Goal: Transaction & Acquisition: Purchase product/service

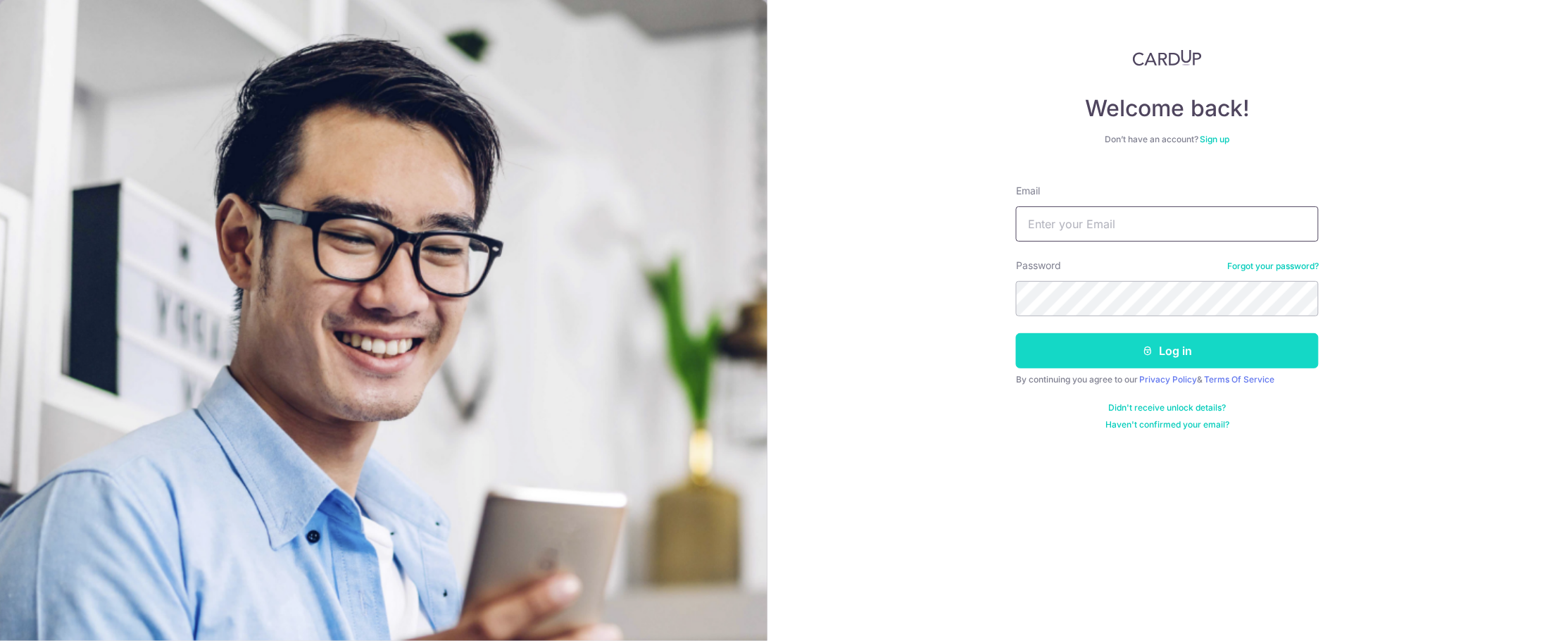
type input "[EMAIL_ADDRESS][DOMAIN_NAME]"
click at [1175, 344] on button "Log in" at bounding box center [1167, 351] width 302 height 35
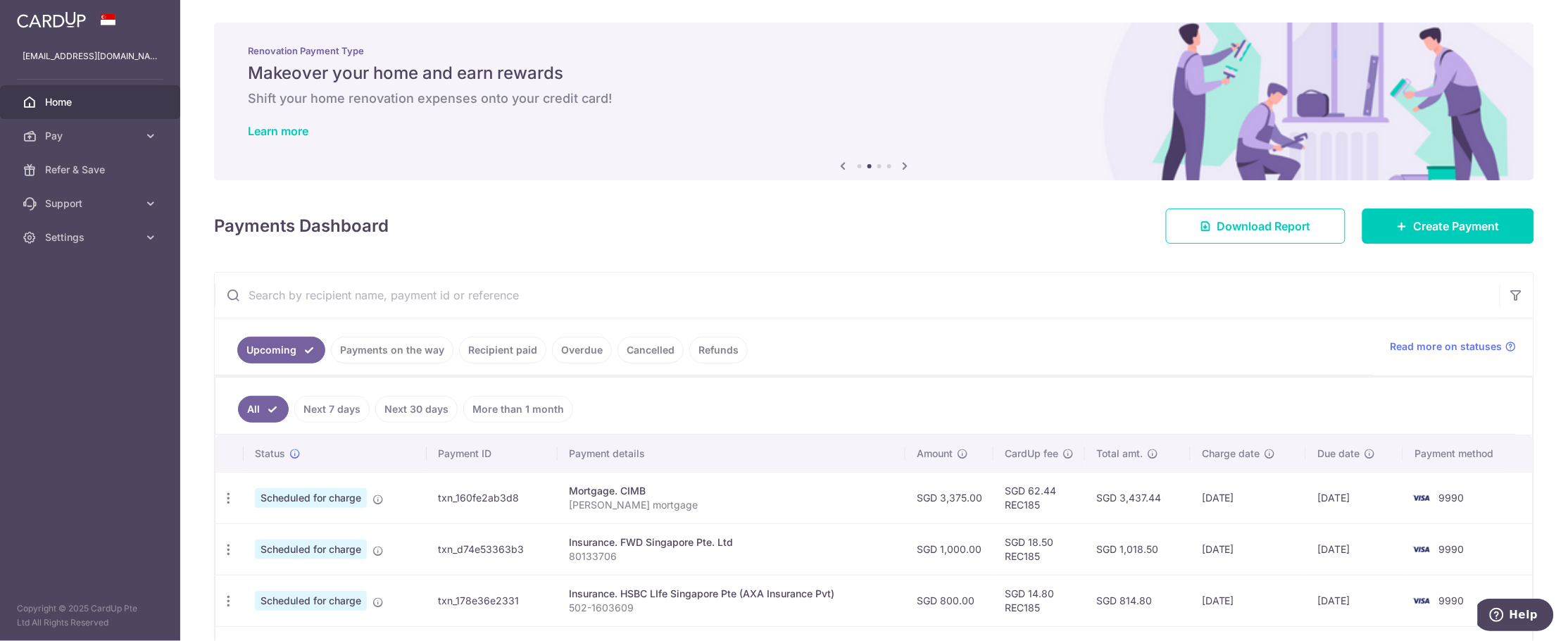
click at [510, 343] on link "Recipient paid" at bounding box center [503, 350] width 88 height 26
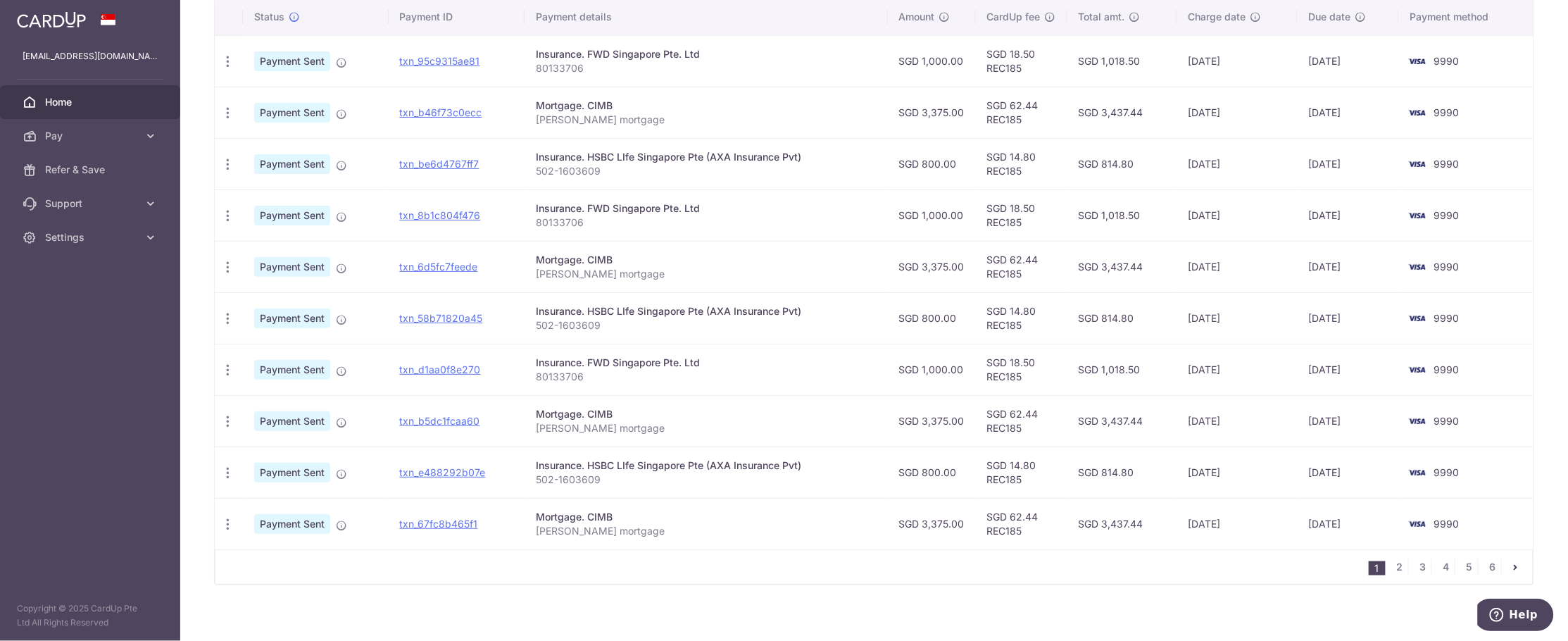
scroll to position [389, 0]
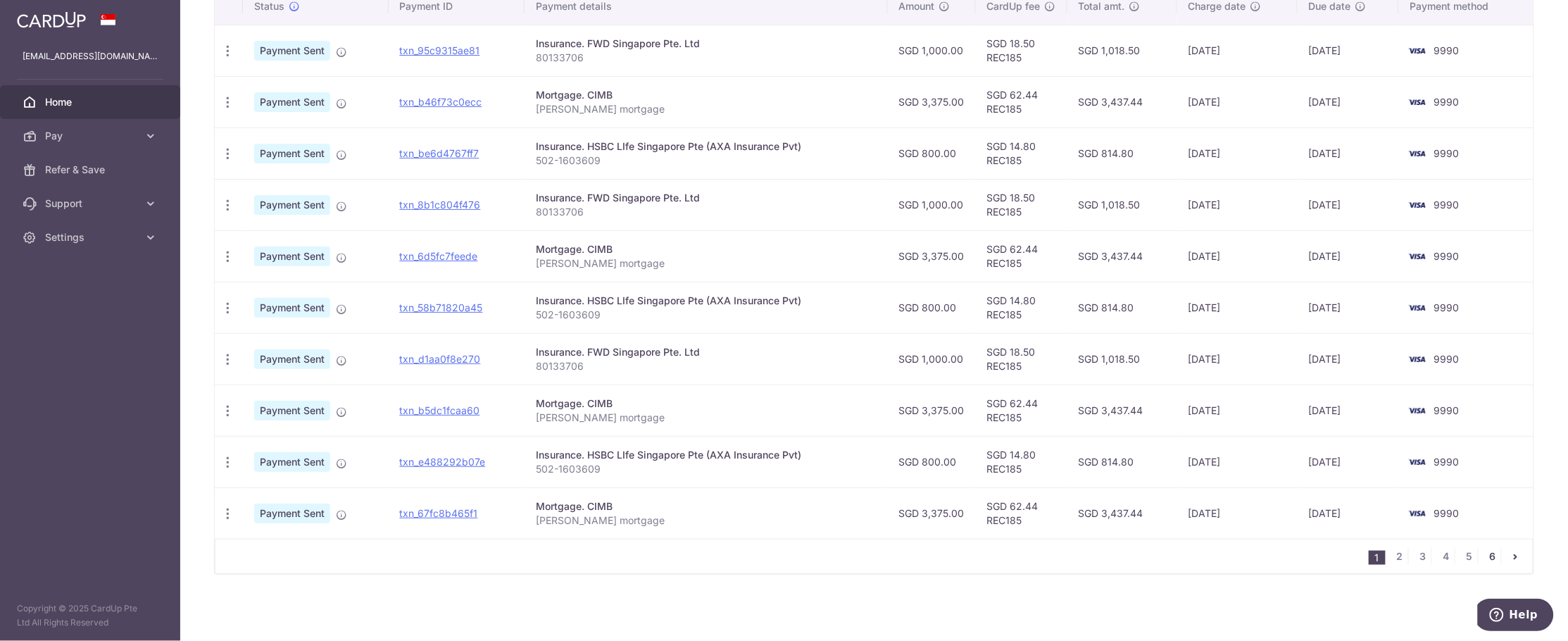
click at [1484, 556] on link "6" at bounding box center [1492, 556] width 17 height 17
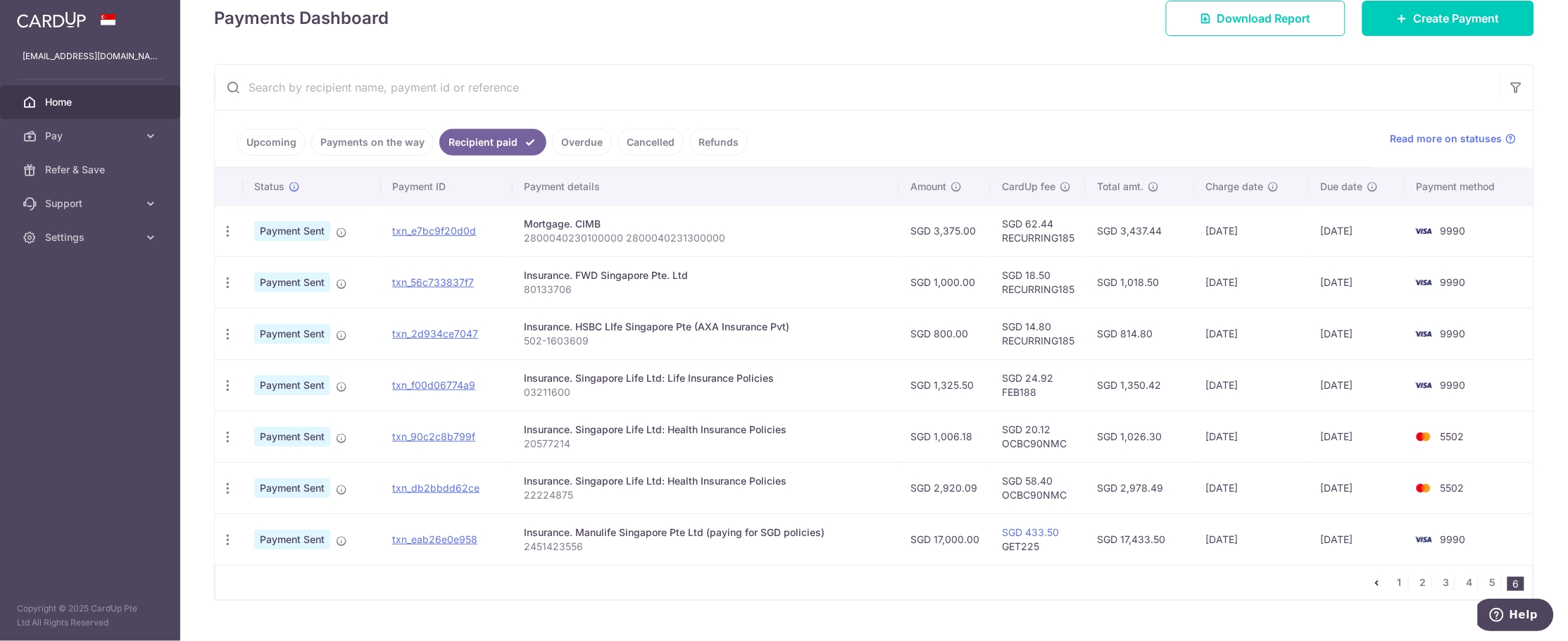
scroll to position [236, 0]
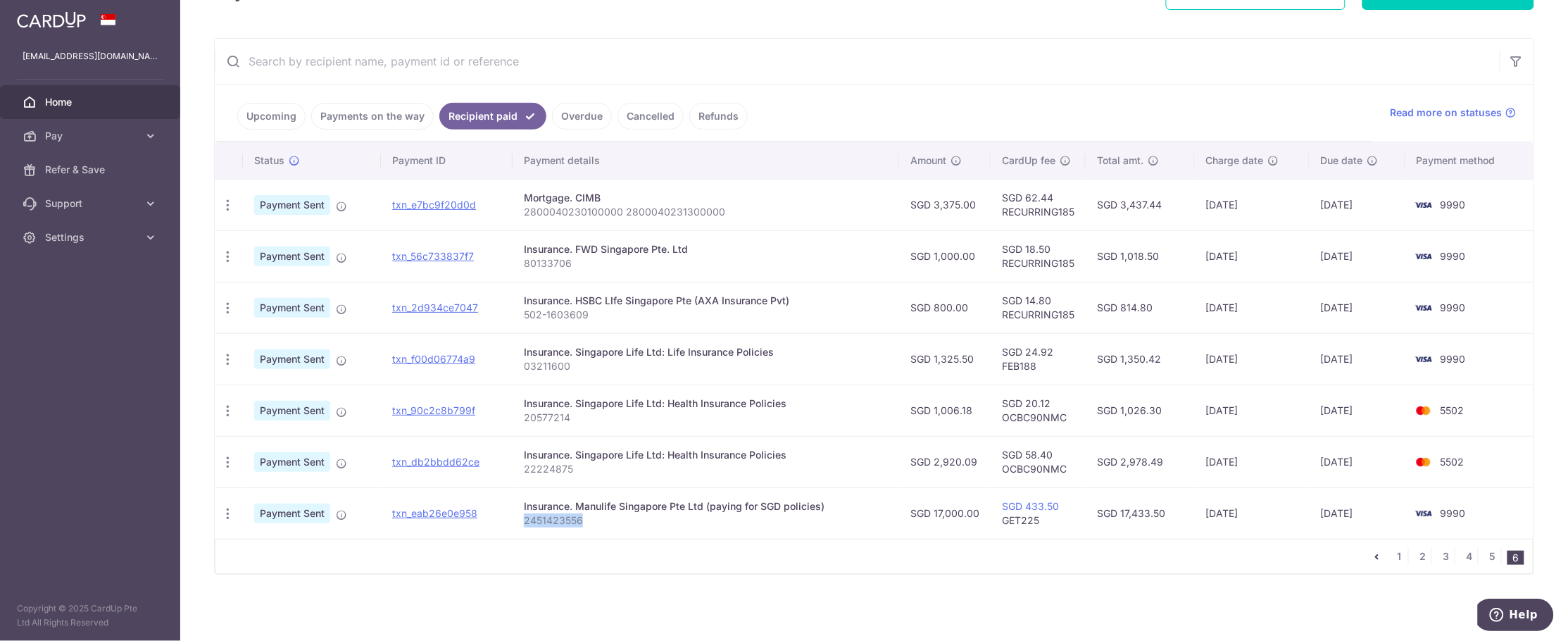
drag, startPoint x: 582, startPoint y: 521, endPoint x: 516, endPoint y: 520, distance: 66.0
click at [516, 520] on td "Insurance. Manulife Singapore Pte Ltd (paying for SGD policies) 2451423556" at bounding box center [706, 513] width 386 height 52
copy p "2451423556"
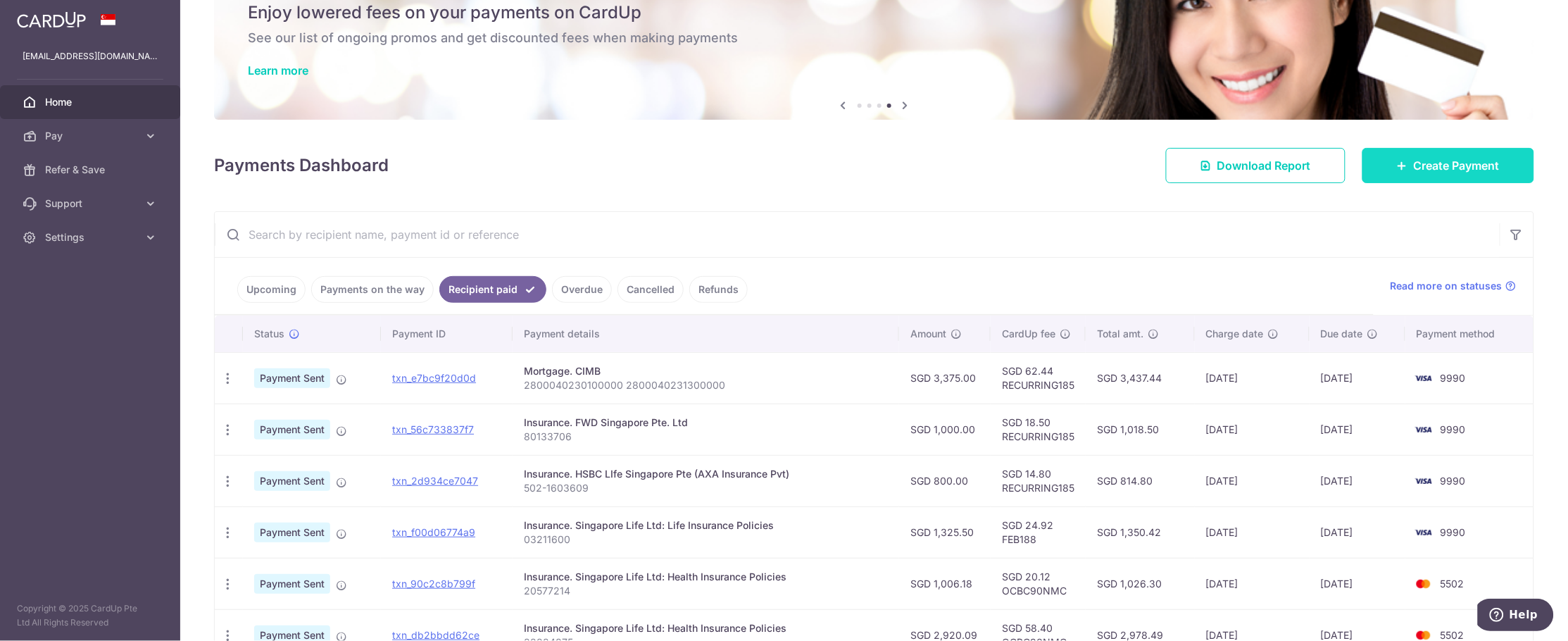
scroll to position [60, 0]
click at [1439, 157] on span "Create Payment" at bounding box center [1456, 166] width 86 height 17
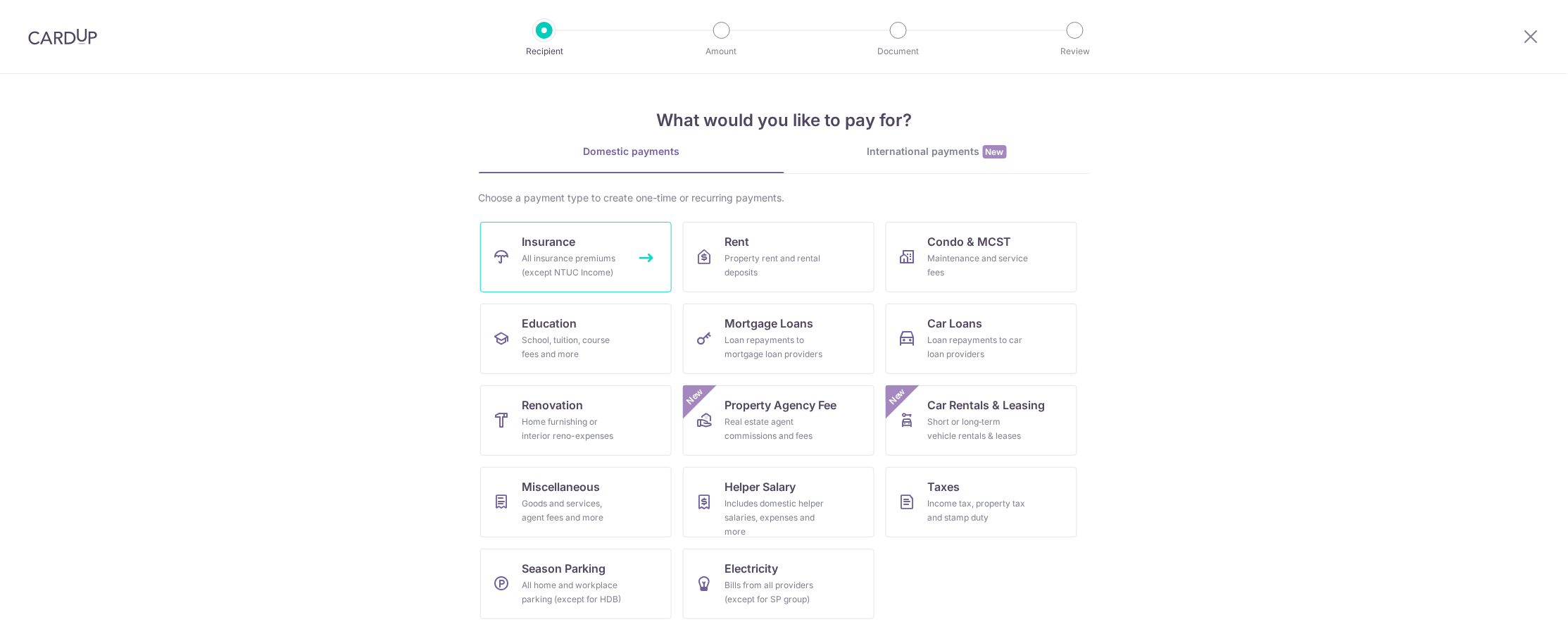
click at [570, 263] on div "All insurance premiums (except NTUC Income)" at bounding box center [573, 266] width 102 height 28
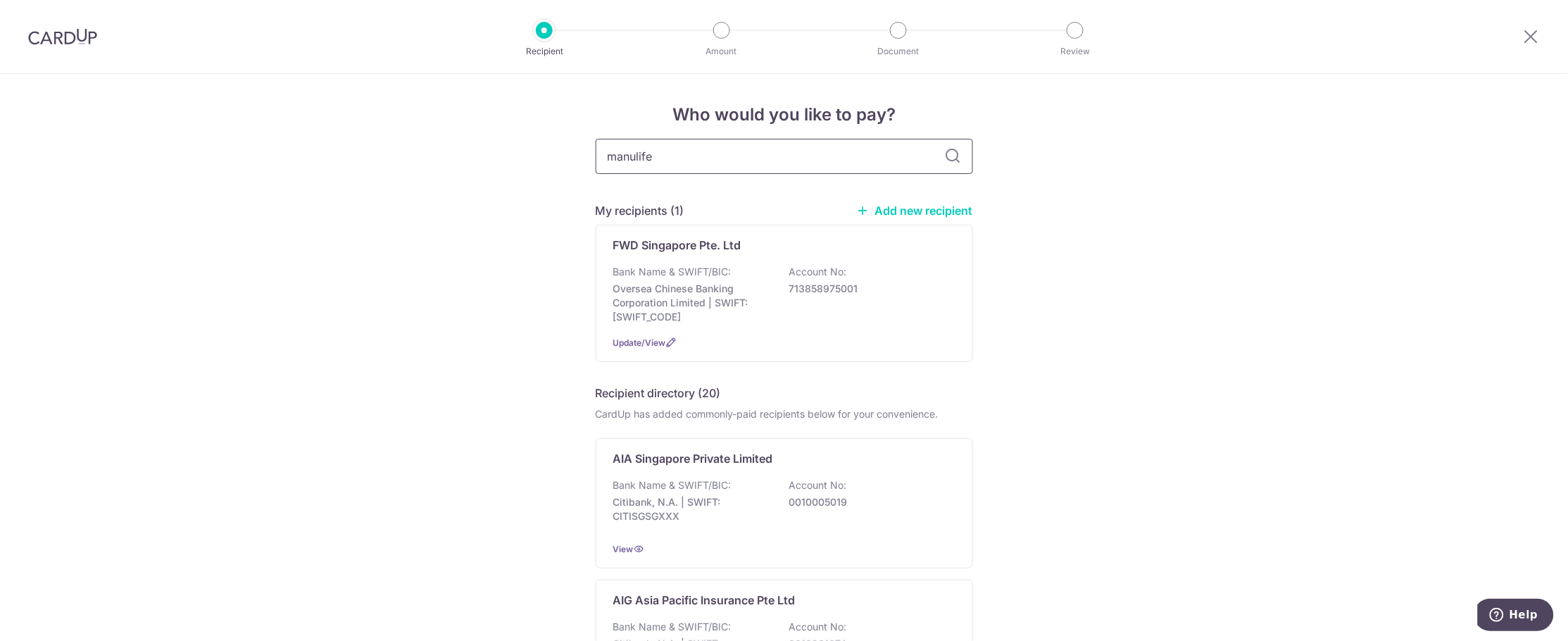
type input "manulife"
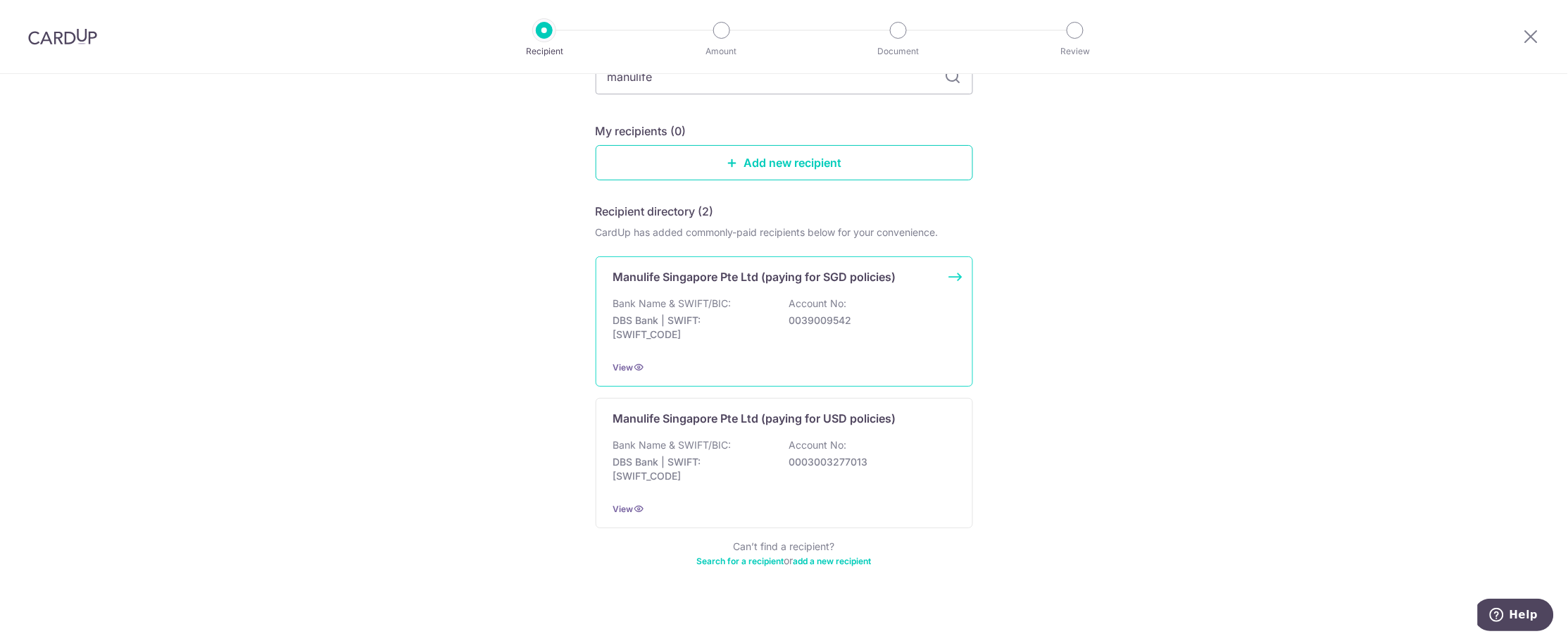
scroll to position [121, 0]
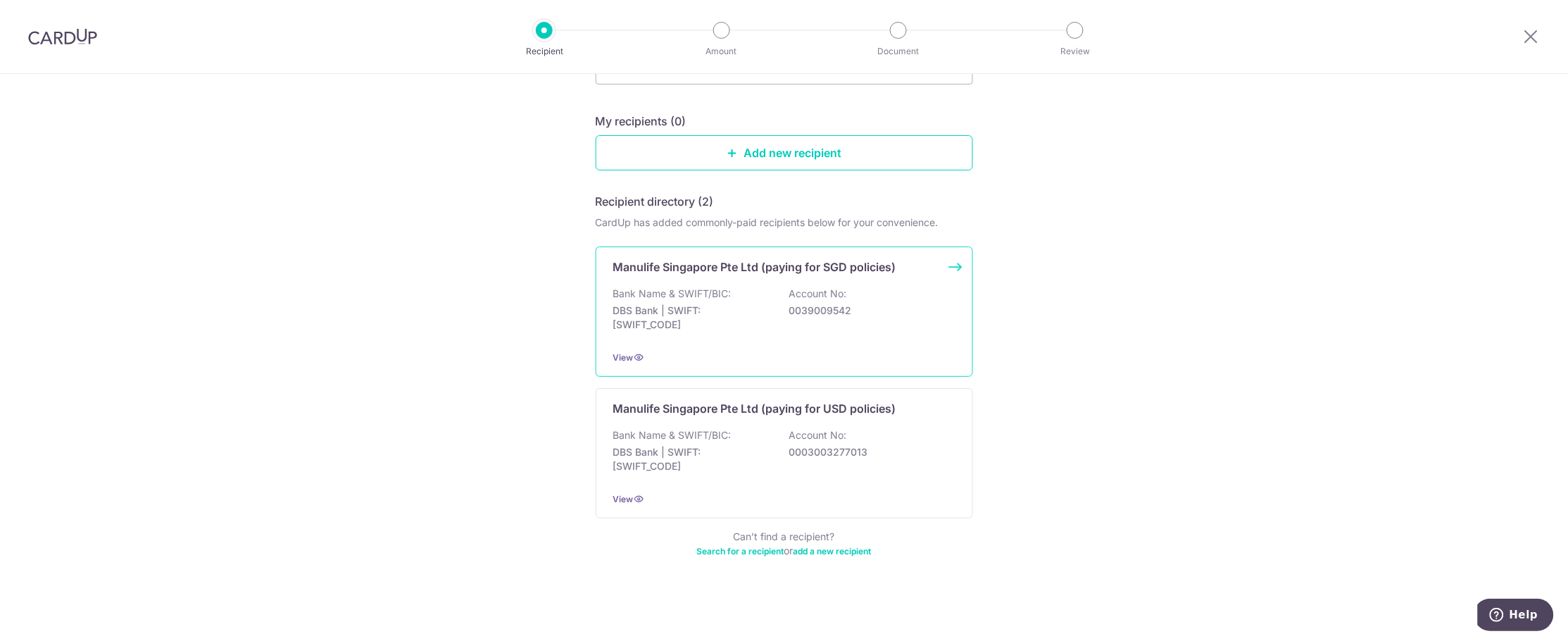
click at [877, 293] on div "Bank Name & SWIFT/BIC: DBS Bank | SWIFT: DBSSSGSGXXX Account No: 0039009542" at bounding box center [784, 312] width 342 height 52
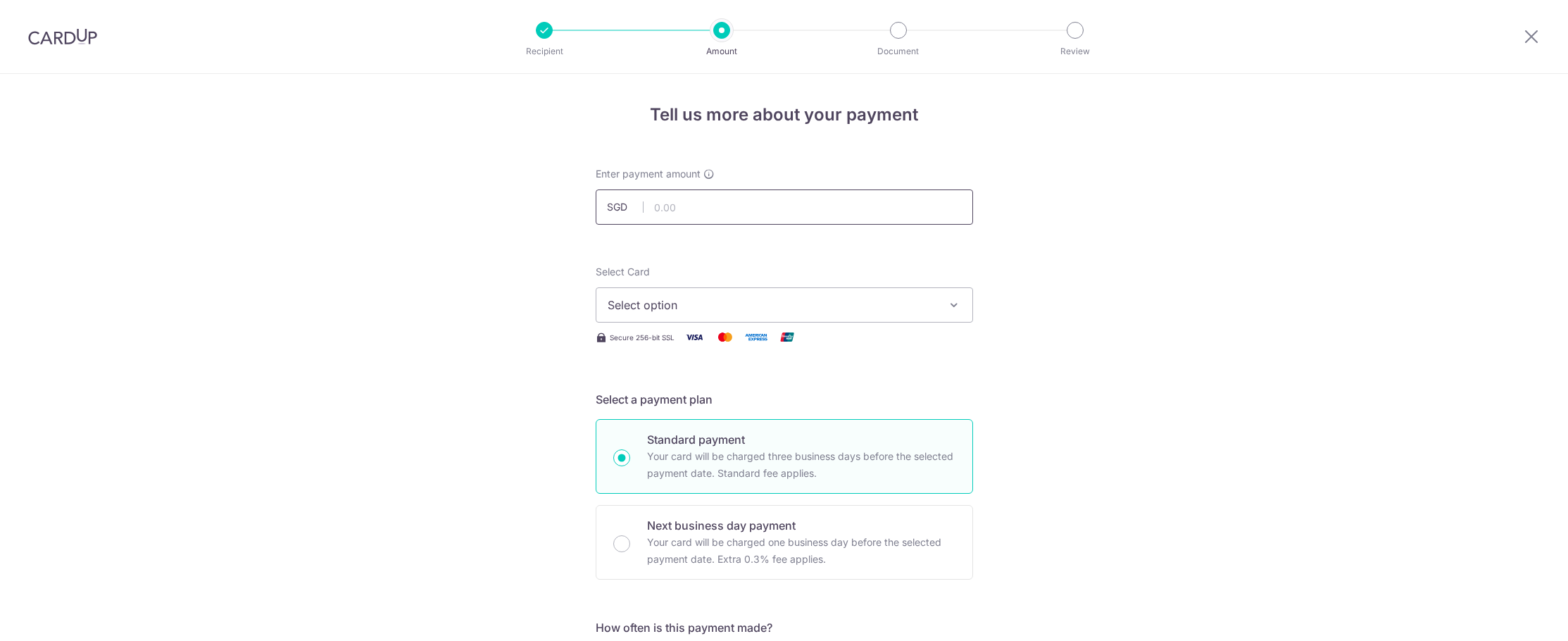
click at [766, 198] on input "text" at bounding box center [784, 207] width 377 height 35
type input "17,000.00"
click at [905, 302] on span "Select option" at bounding box center [772, 305] width 328 height 17
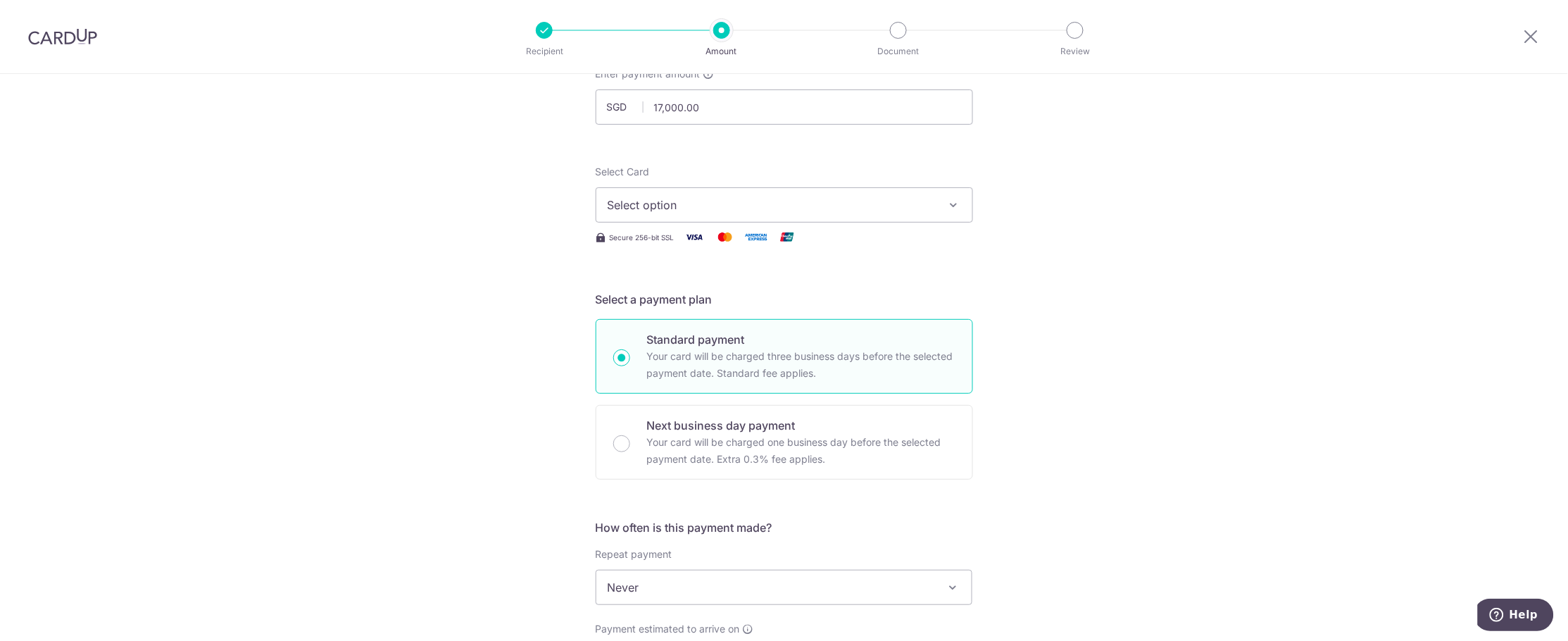
scroll to position [88, 0]
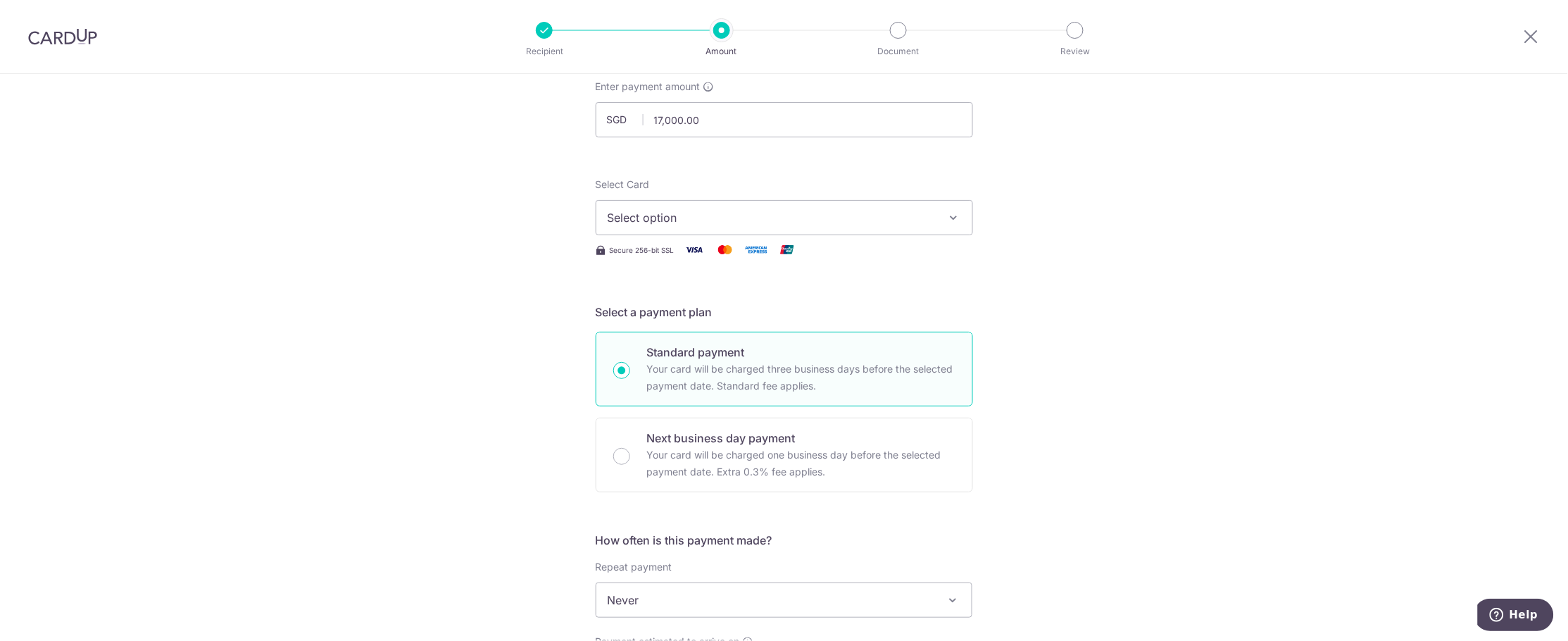
click at [925, 217] on span "Select option" at bounding box center [772, 217] width 328 height 17
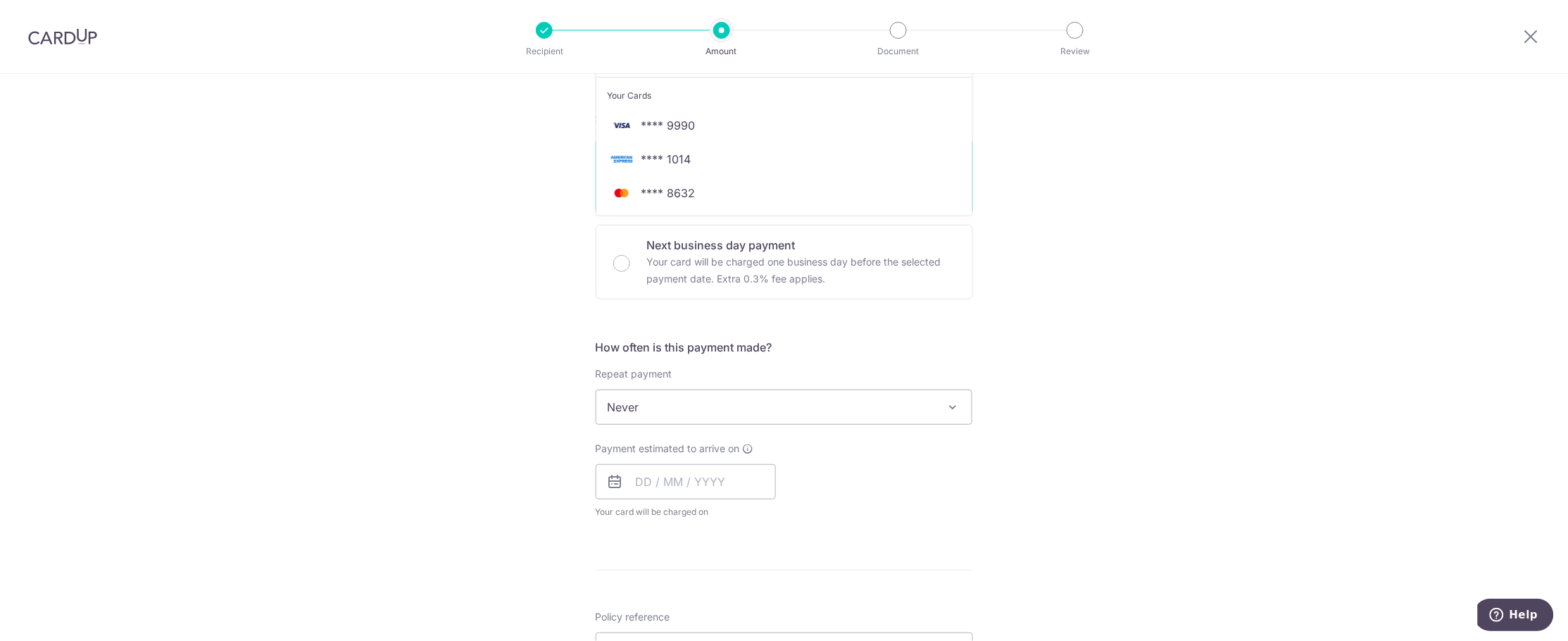
scroll to position [175, 0]
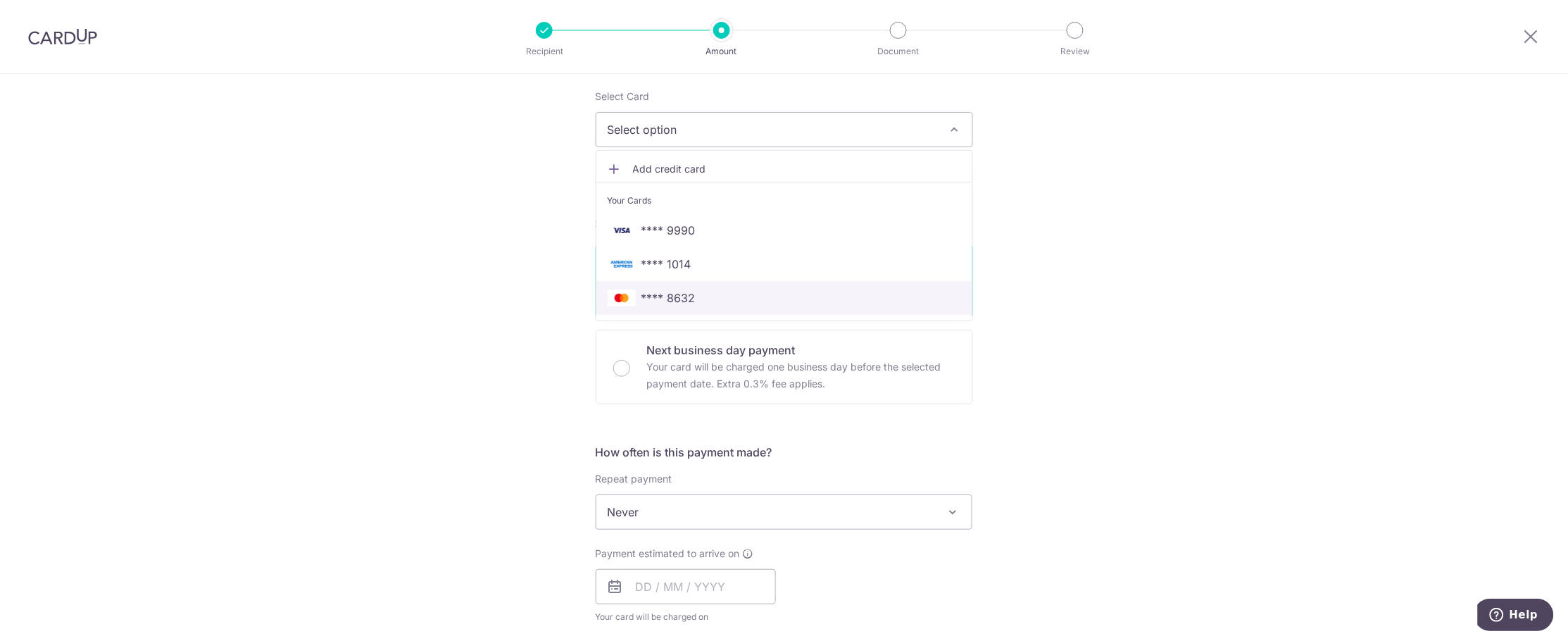
click at [692, 297] on span "**** 8632" at bounding box center [784, 297] width 353 height 17
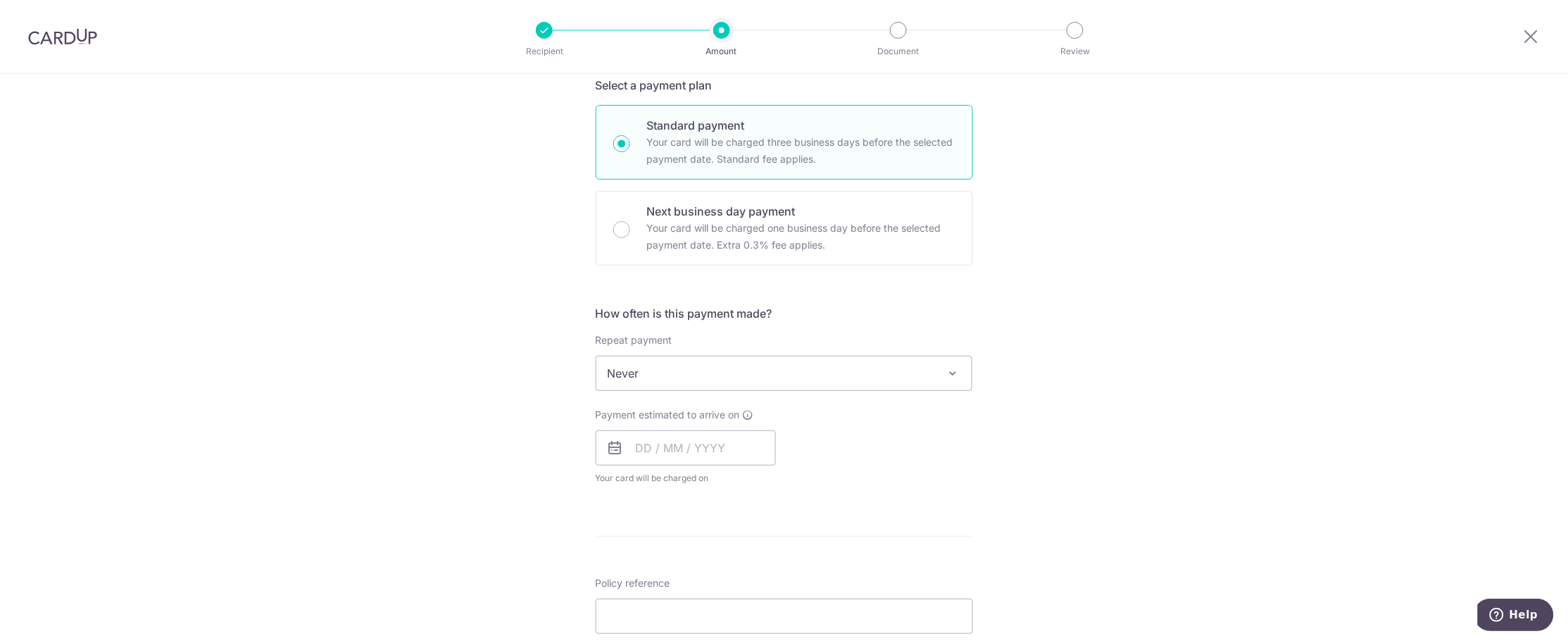
scroll to position [351, 0]
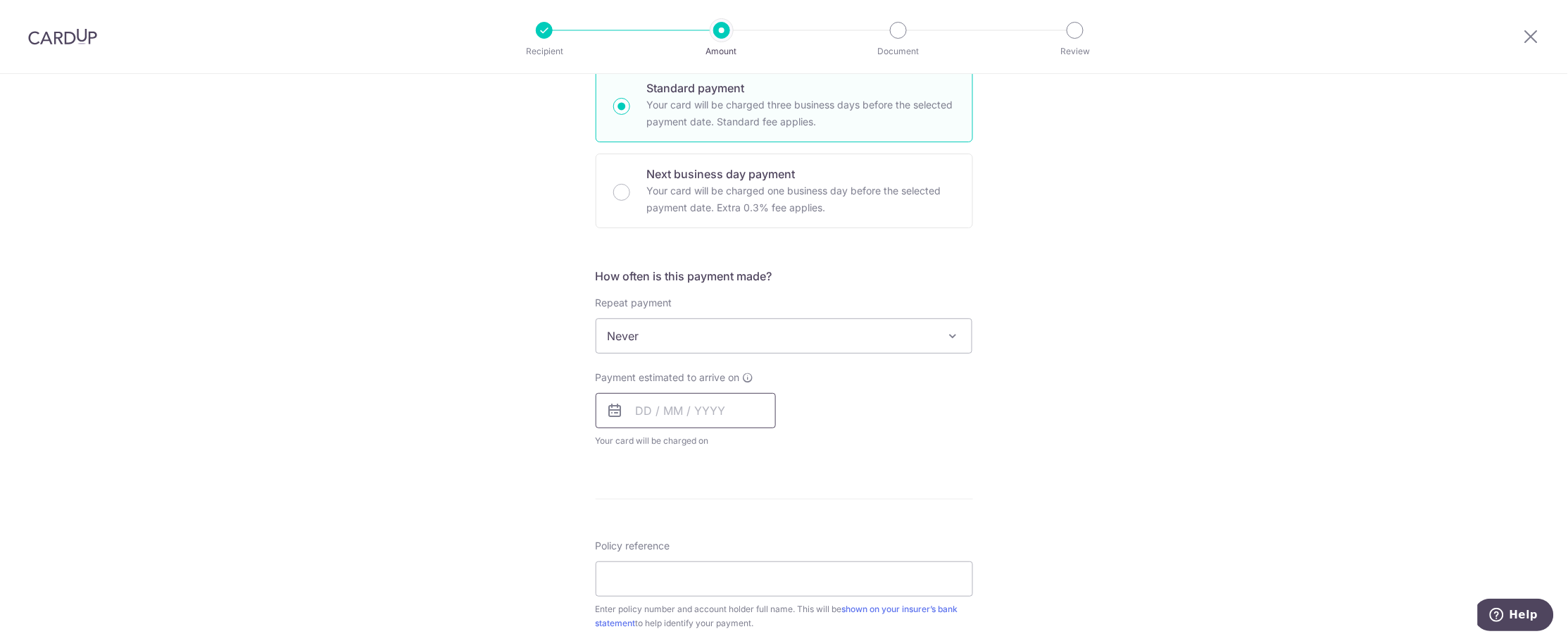
click at [645, 406] on input "text" at bounding box center [685, 411] width 180 height 35
click at [1104, 333] on div "Tell us more about your payment Enter payment amount SGD 17,000.00 17000.00 Sel…" at bounding box center [784, 359] width 1568 height 1274
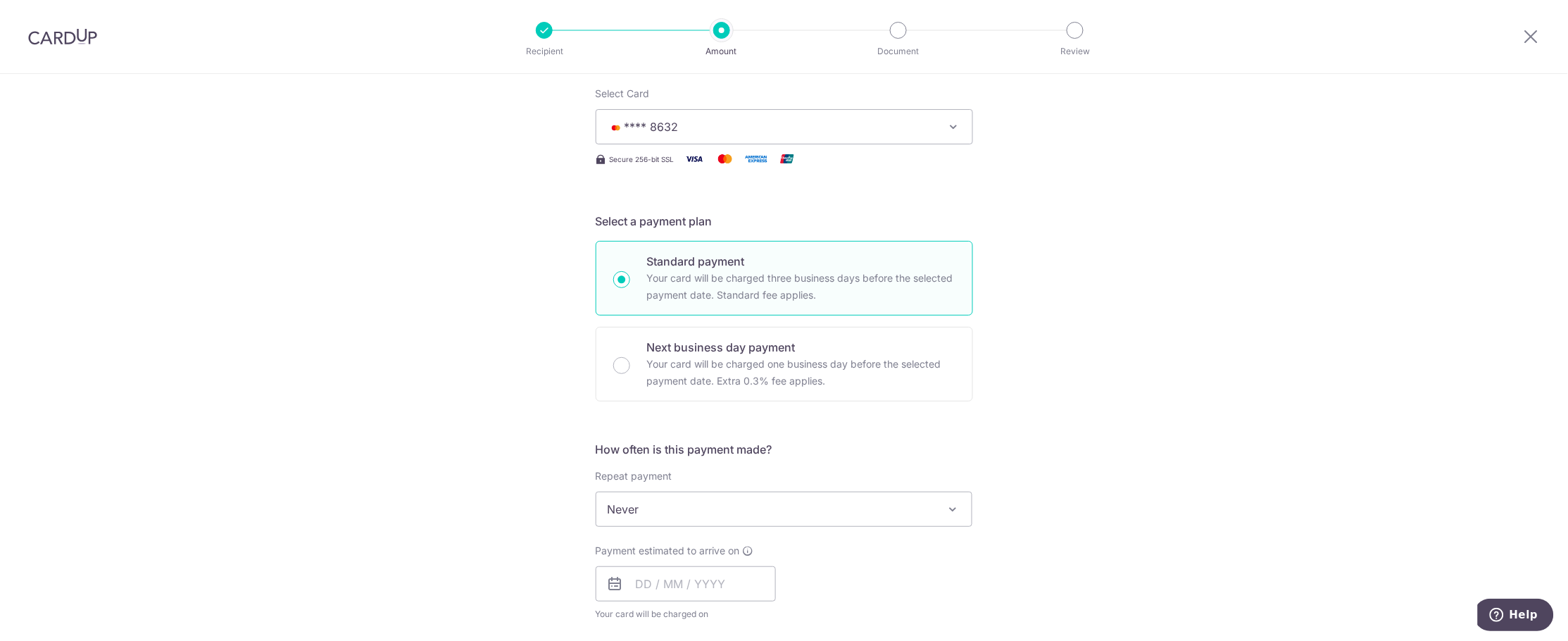
scroll to position [175, 0]
click at [652, 586] on input "text" at bounding box center [685, 587] width 180 height 35
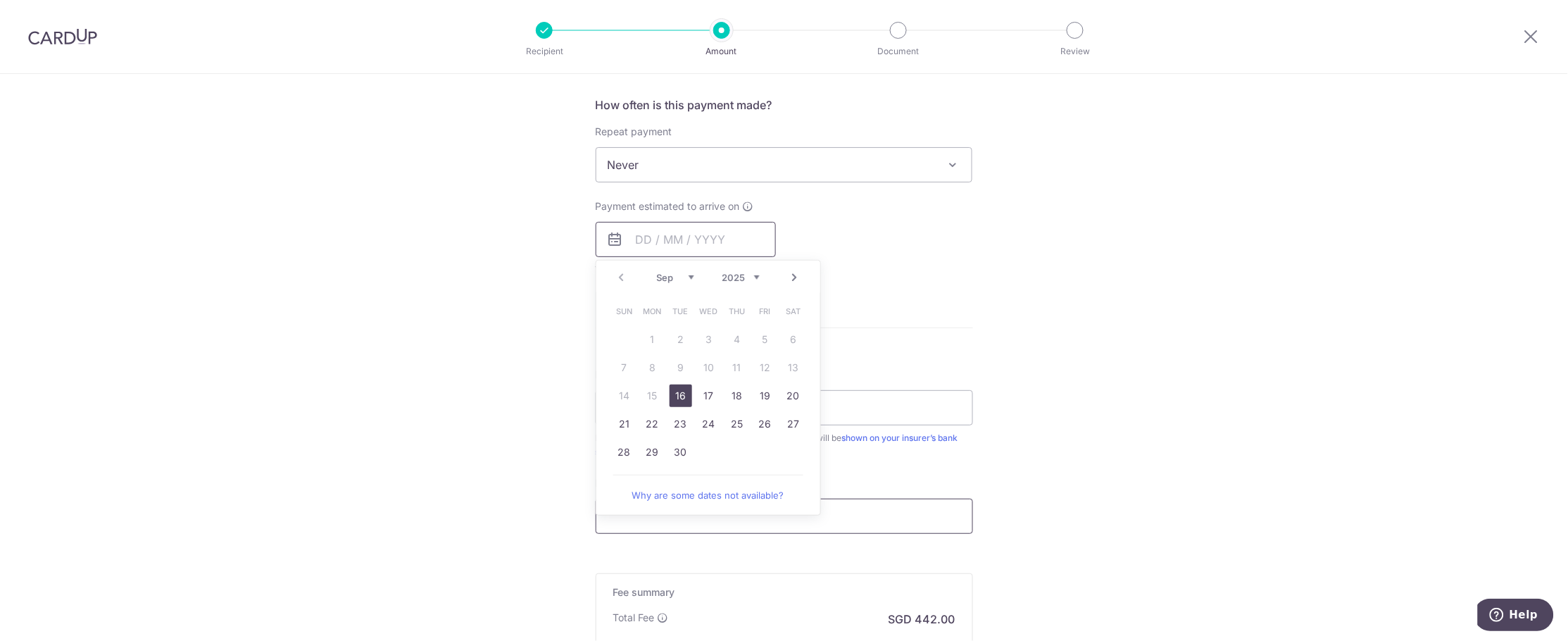
scroll to position [528, 0]
drag, startPoint x: 734, startPoint y: 414, endPoint x: 865, endPoint y: 394, distance: 132.5
click at [734, 414] on link "25" at bounding box center [737, 419] width 23 height 23
type input "[DATE]"
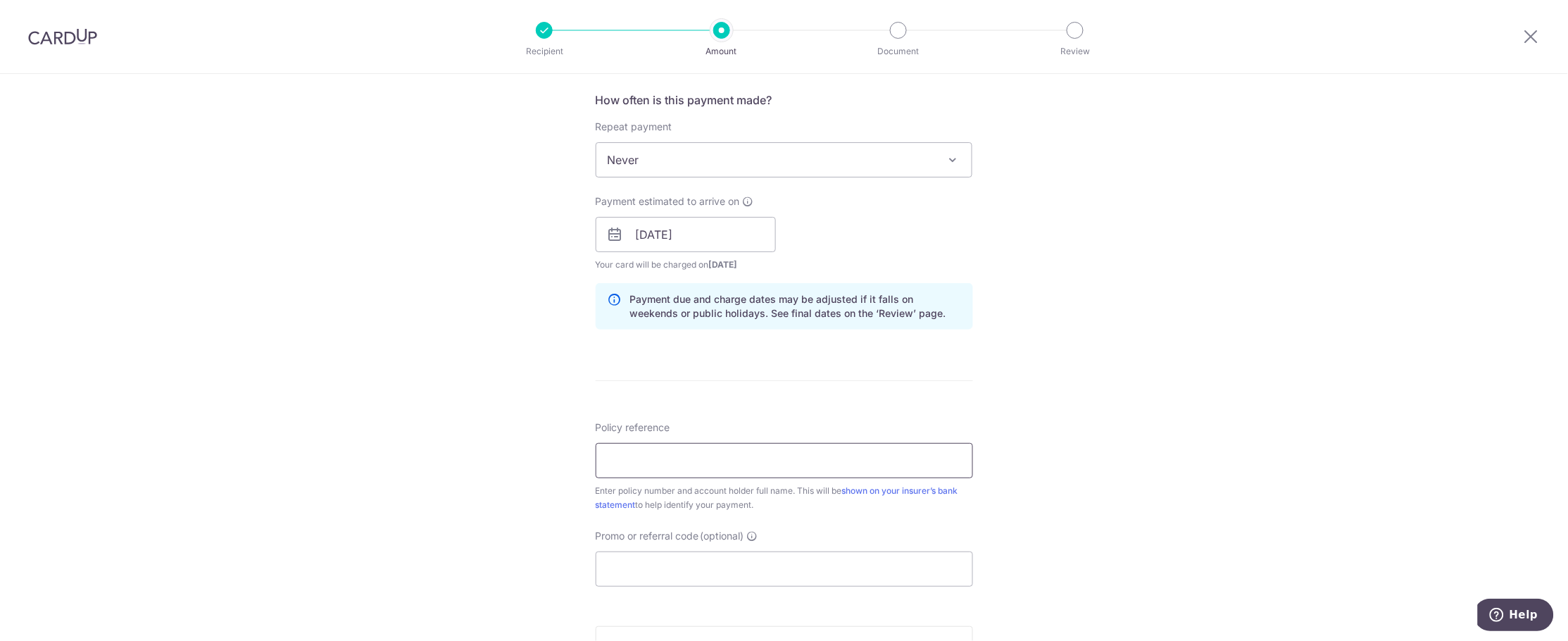
click at [853, 461] on input "Policy reference" at bounding box center [784, 461] width 377 height 35
paste input "OCBC90N155"
type input "OCBC90N155"
drag, startPoint x: 702, startPoint y: 457, endPoint x: 517, endPoint y: 457, distance: 185.0
click at [517, 457] on div "Tell us more about your payment Enter payment amount SGD 17,000.00 17000.00 Sel…" at bounding box center [784, 212] width 1568 height 1331
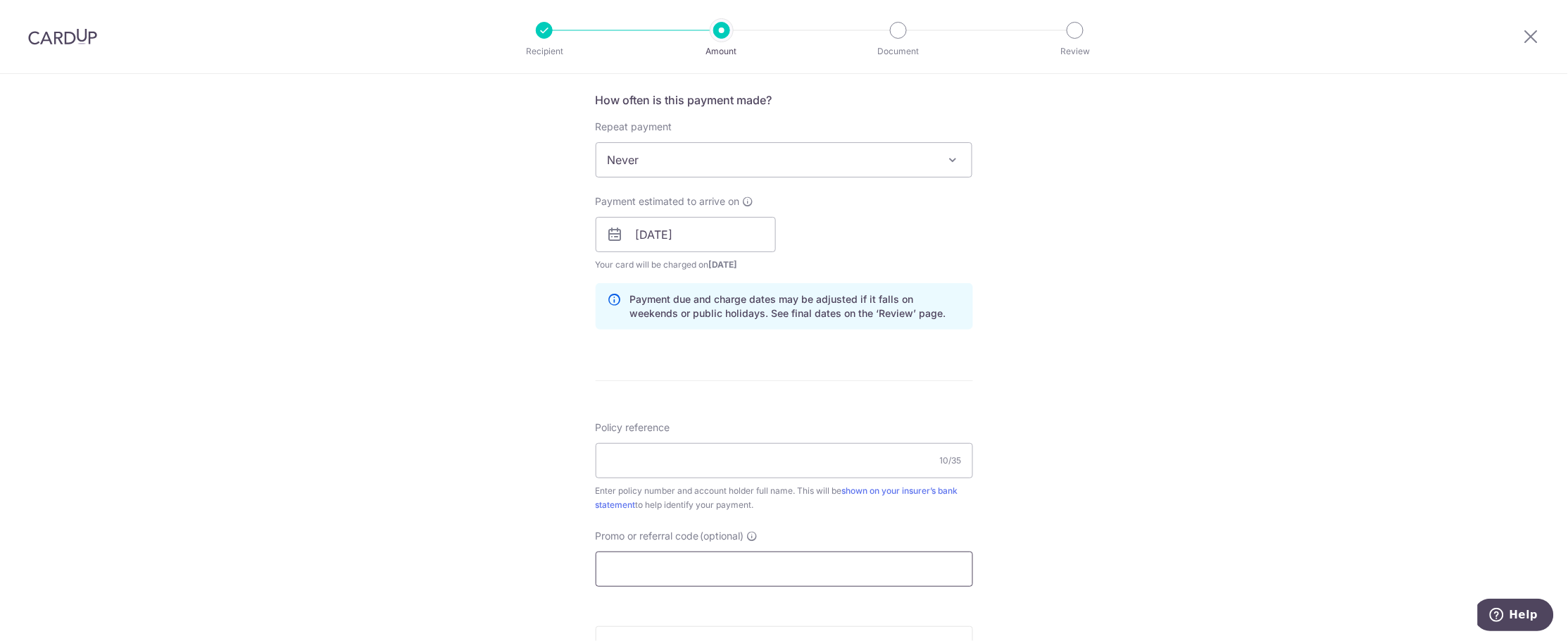
click at [651, 562] on input "Promo or referral code (optional)" at bounding box center [784, 569] width 377 height 35
paste input "OCBC90N155"
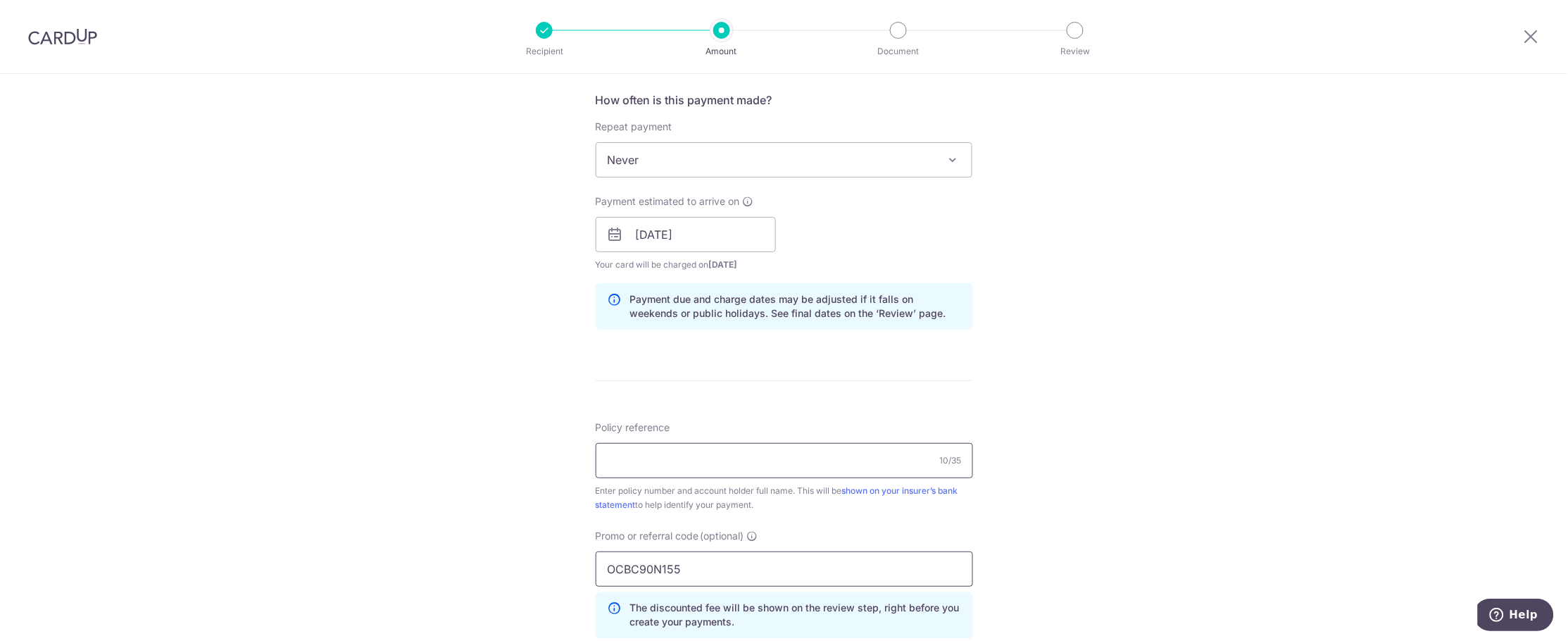
type input "OCBC90N155"
click at [629, 452] on input "Policy reference" at bounding box center [784, 461] width 377 height 35
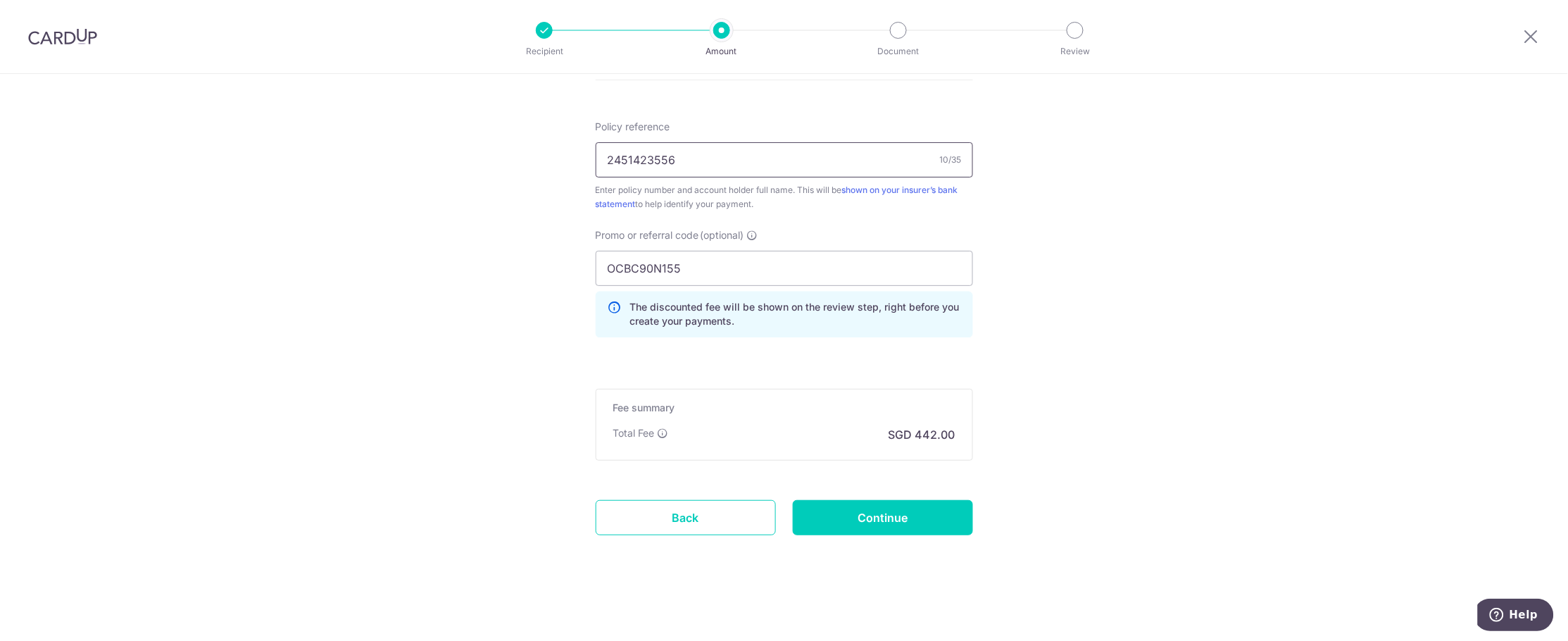
scroll to position [829, 0]
type input "2451423556"
click at [864, 509] on input "Continue" at bounding box center [882, 517] width 180 height 35
type input "Create Schedule"
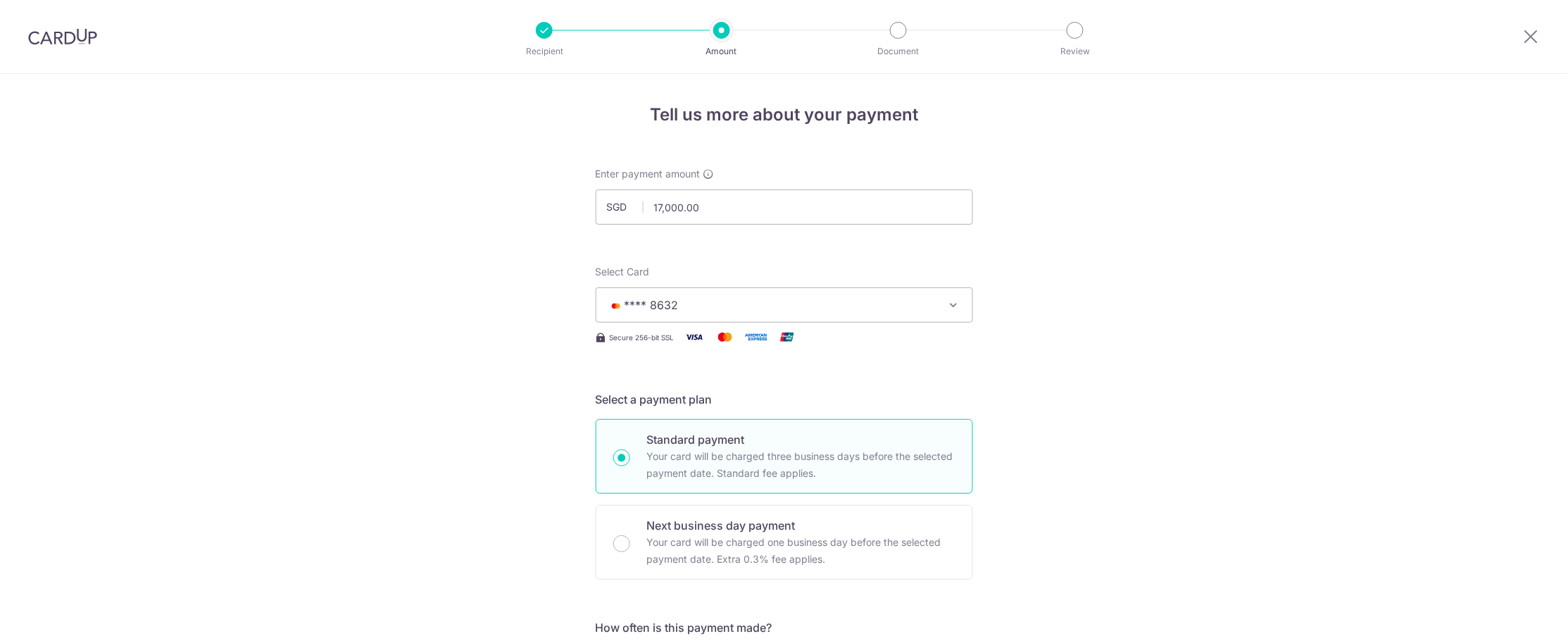
scroll to position [849, 0]
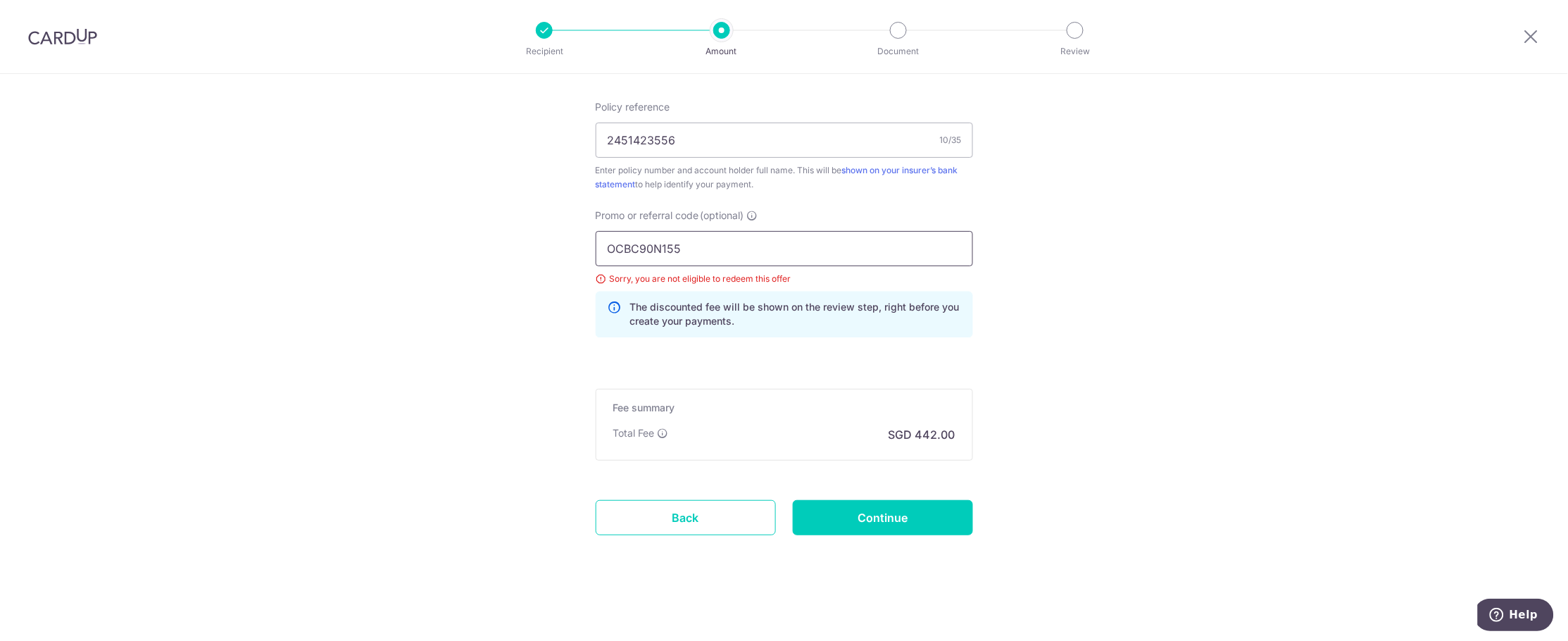
drag, startPoint x: 698, startPoint y: 238, endPoint x: 543, endPoint y: 253, distance: 155.7
paste input "MC"
type input "OCBC90NMC"
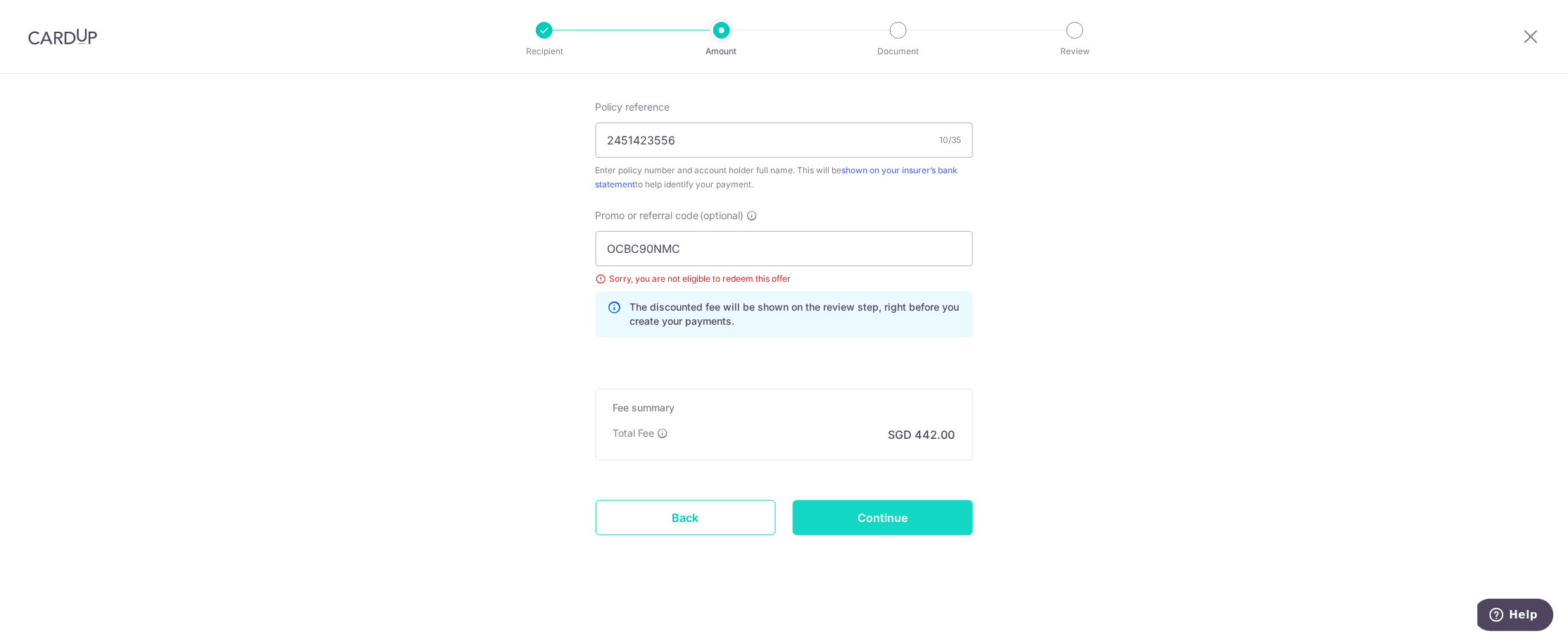
click at [906, 511] on input "Continue" at bounding box center [882, 517] width 180 height 35
type input "Update Schedule"
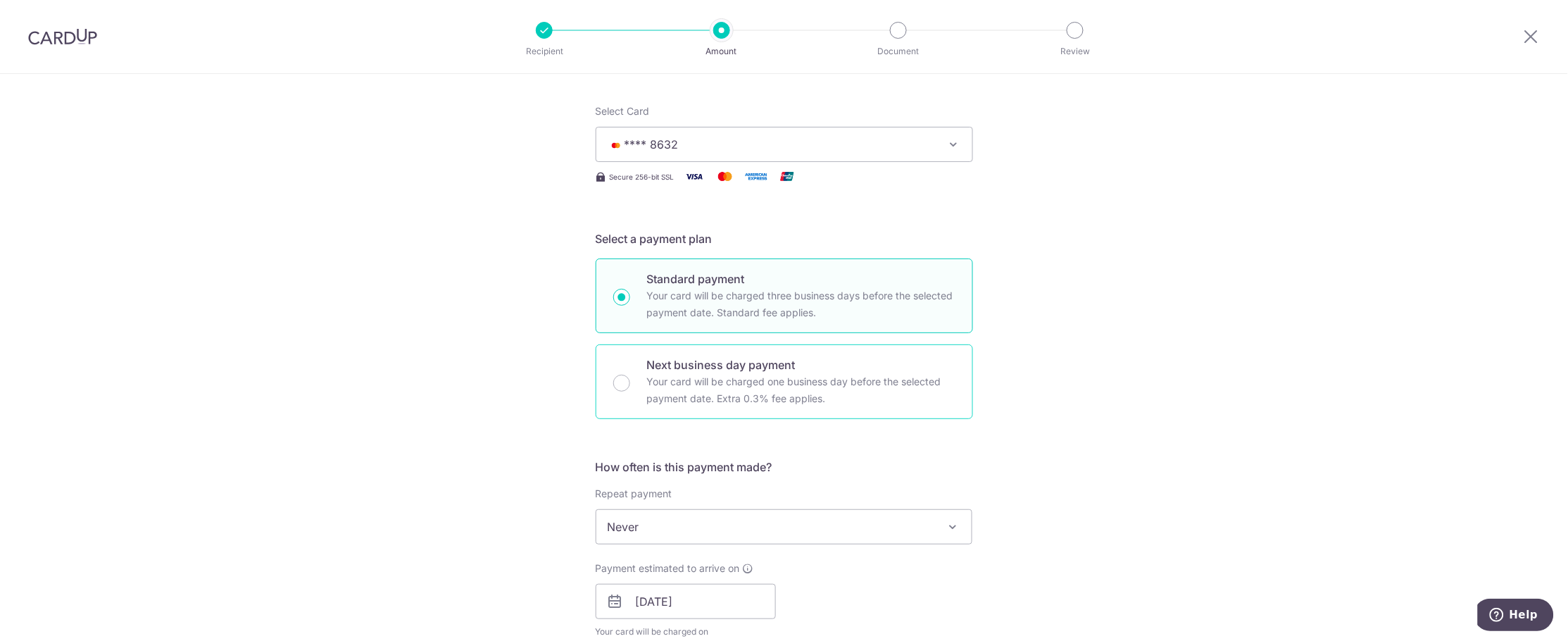
scroll to position [145, 0]
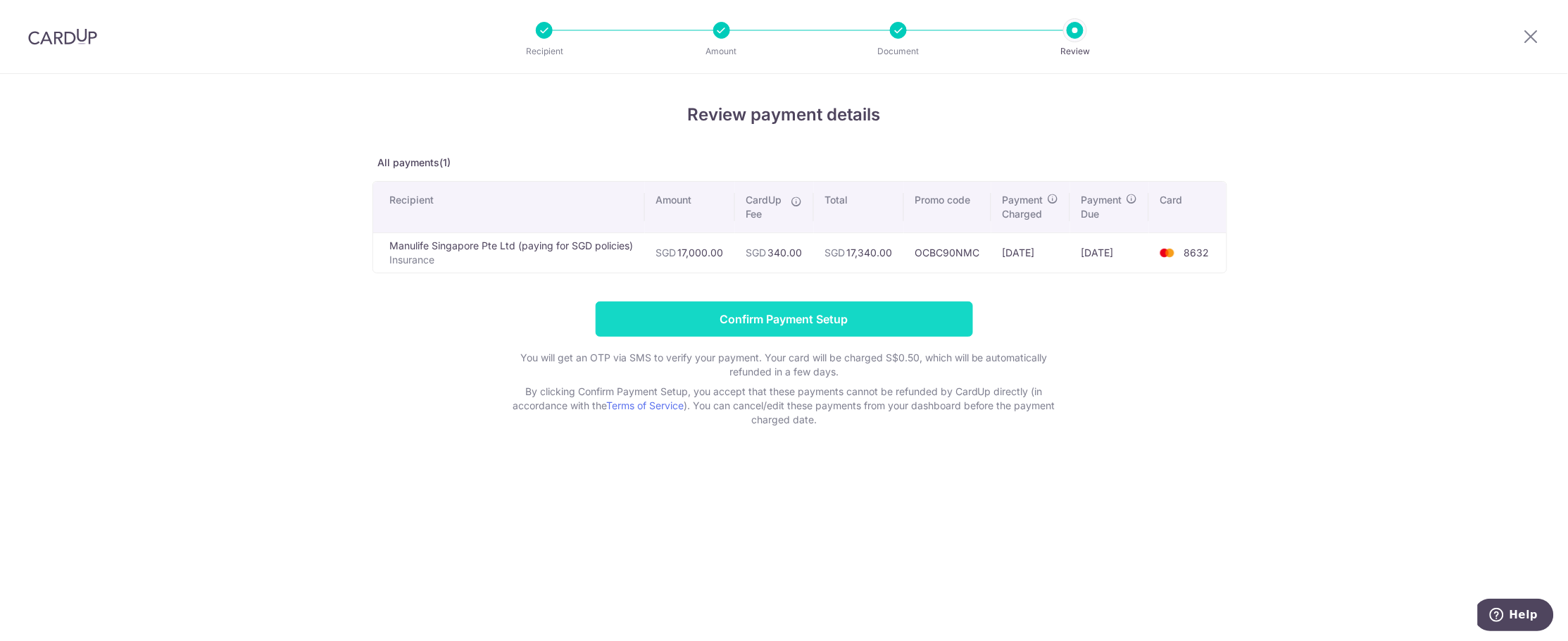
click at [819, 319] on input "Confirm Payment Setup" at bounding box center [784, 319] width 377 height 35
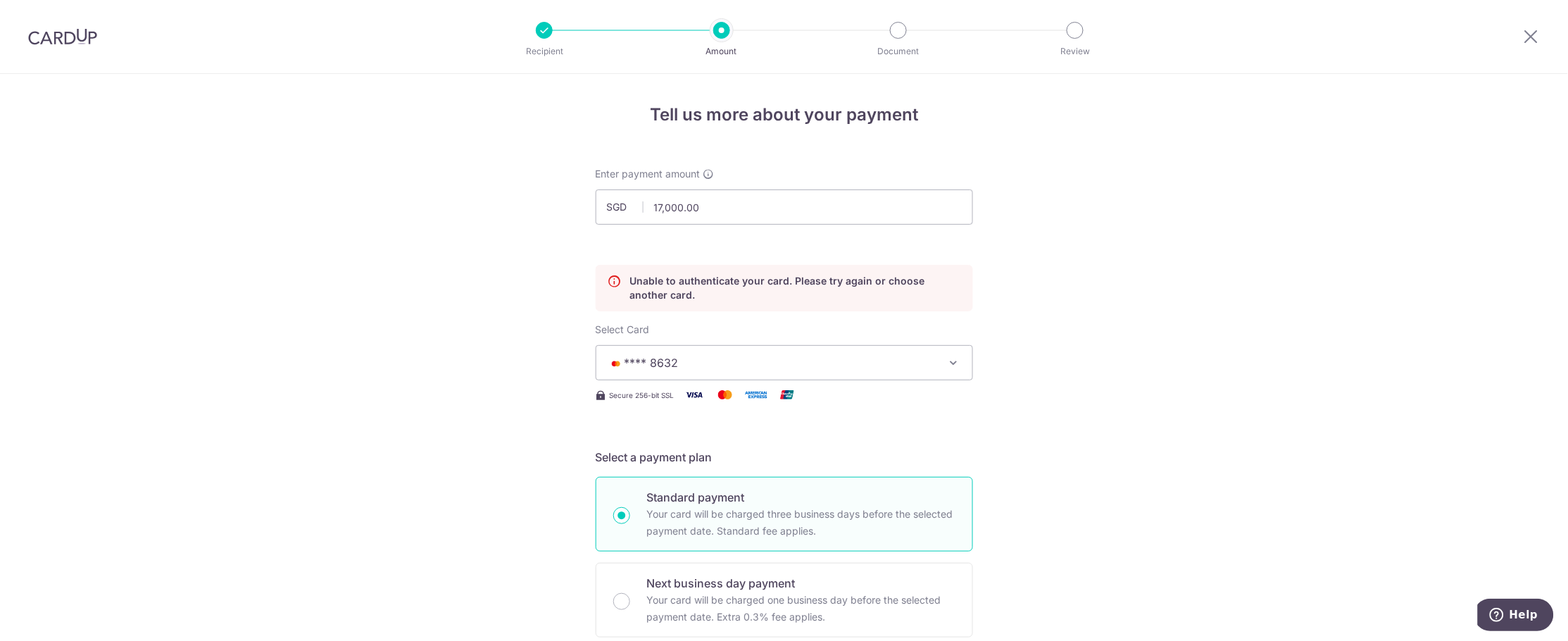
click at [956, 354] on button "**** 8632" at bounding box center [784, 363] width 377 height 35
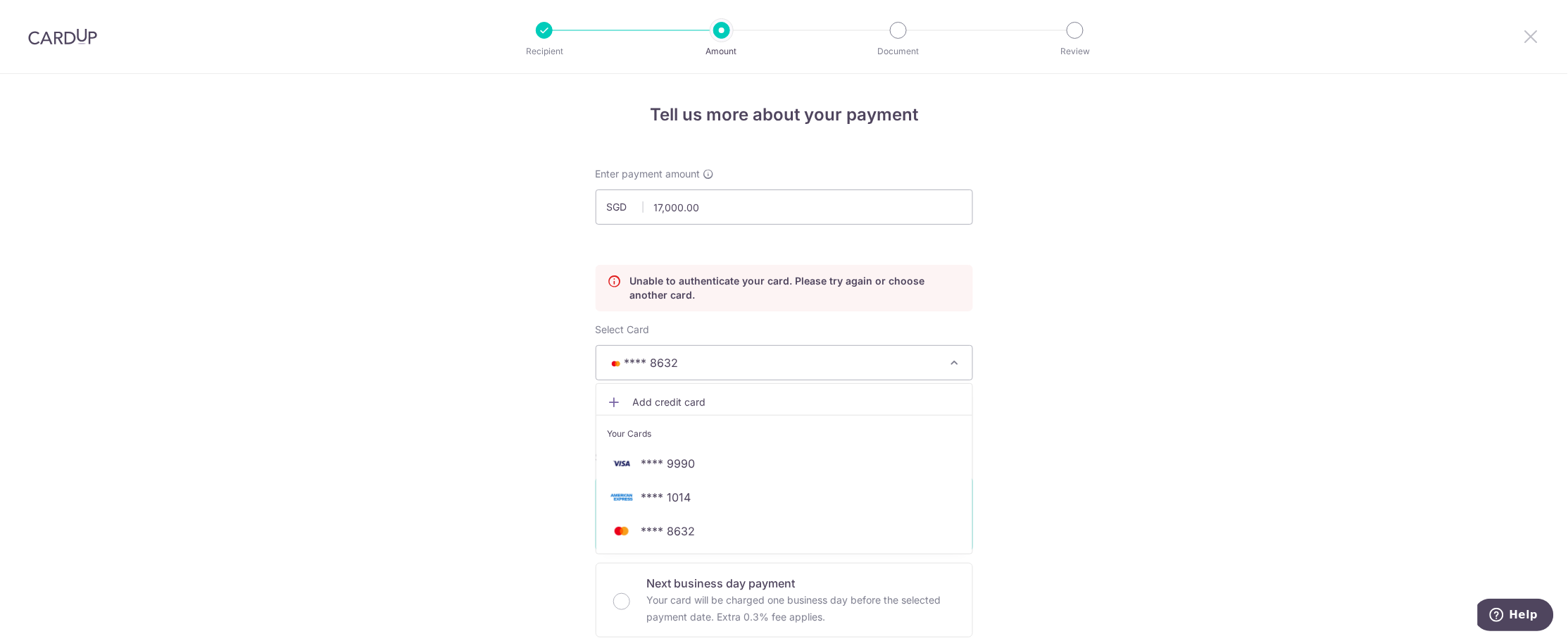
click at [1536, 28] on icon at bounding box center [1531, 36] width 17 height 18
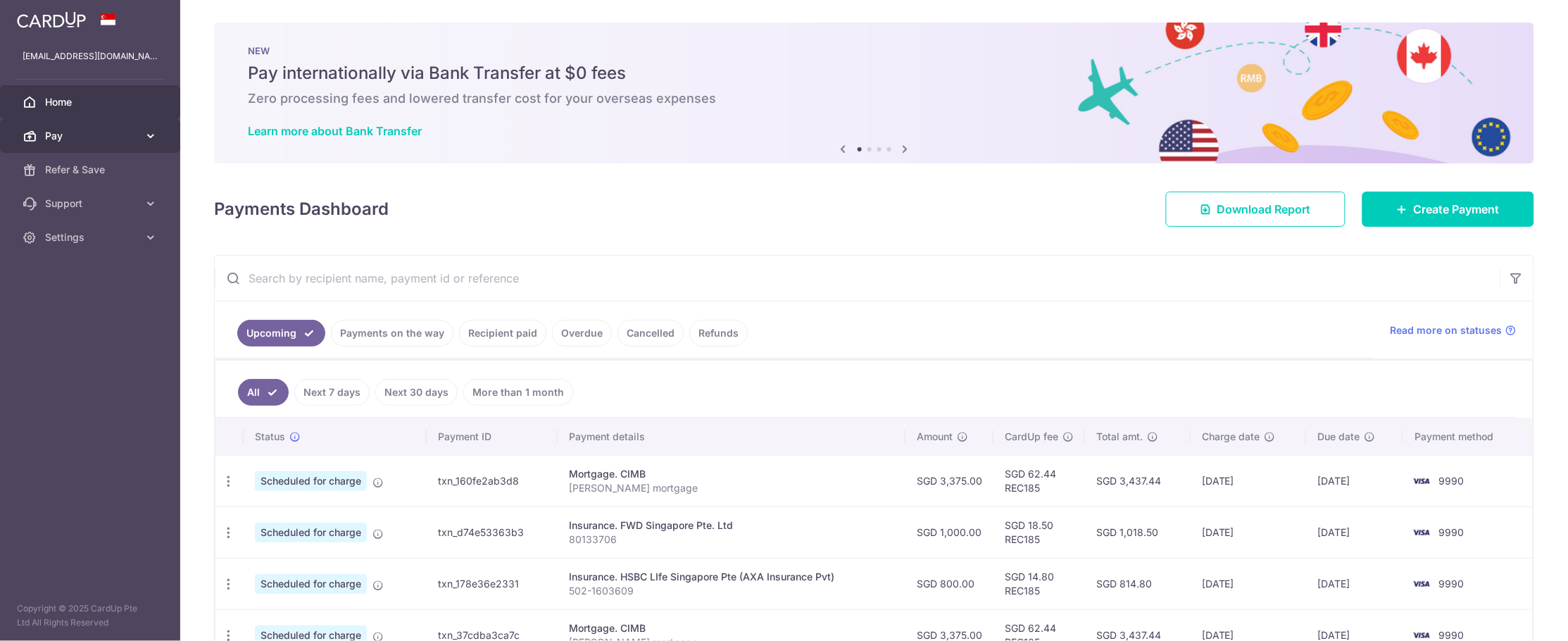
click at [53, 131] on span "Pay" at bounding box center [91, 135] width 93 height 14
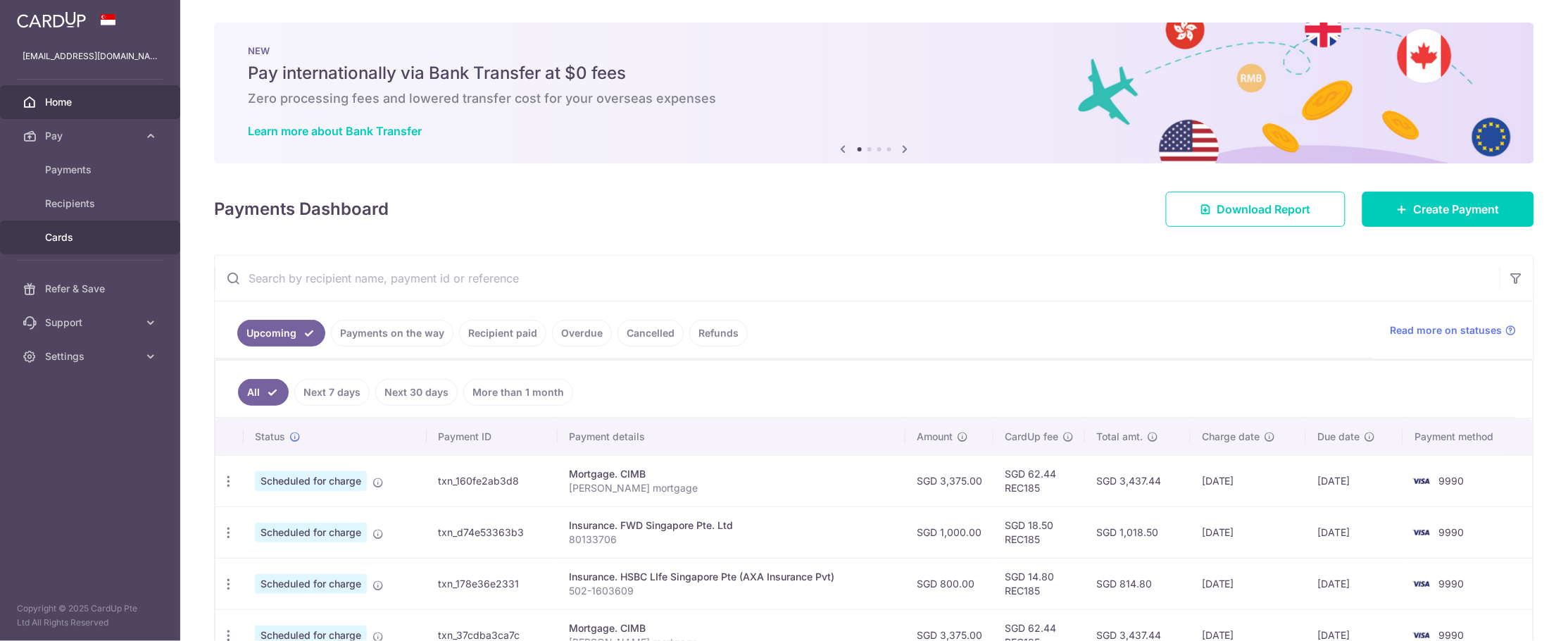
click at [76, 231] on span "Cards" at bounding box center [91, 237] width 93 height 14
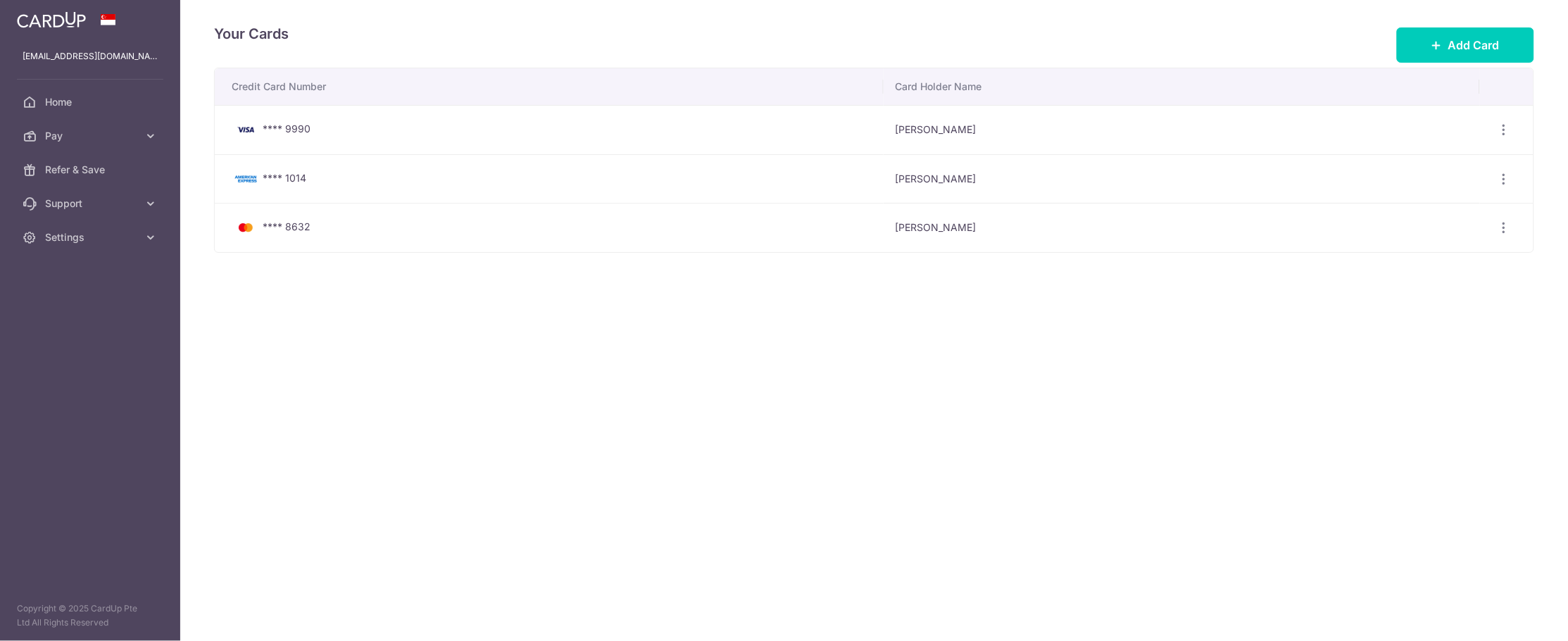
click at [884, 227] on td "Jessica Low" at bounding box center [1181, 227] width 595 height 49
click at [1505, 234] on icon "button" at bounding box center [1504, 227] width 15 height 15
click at [1451, 266] on span "View/Edit" at bounding box center [1457, 266] width 96 height 17
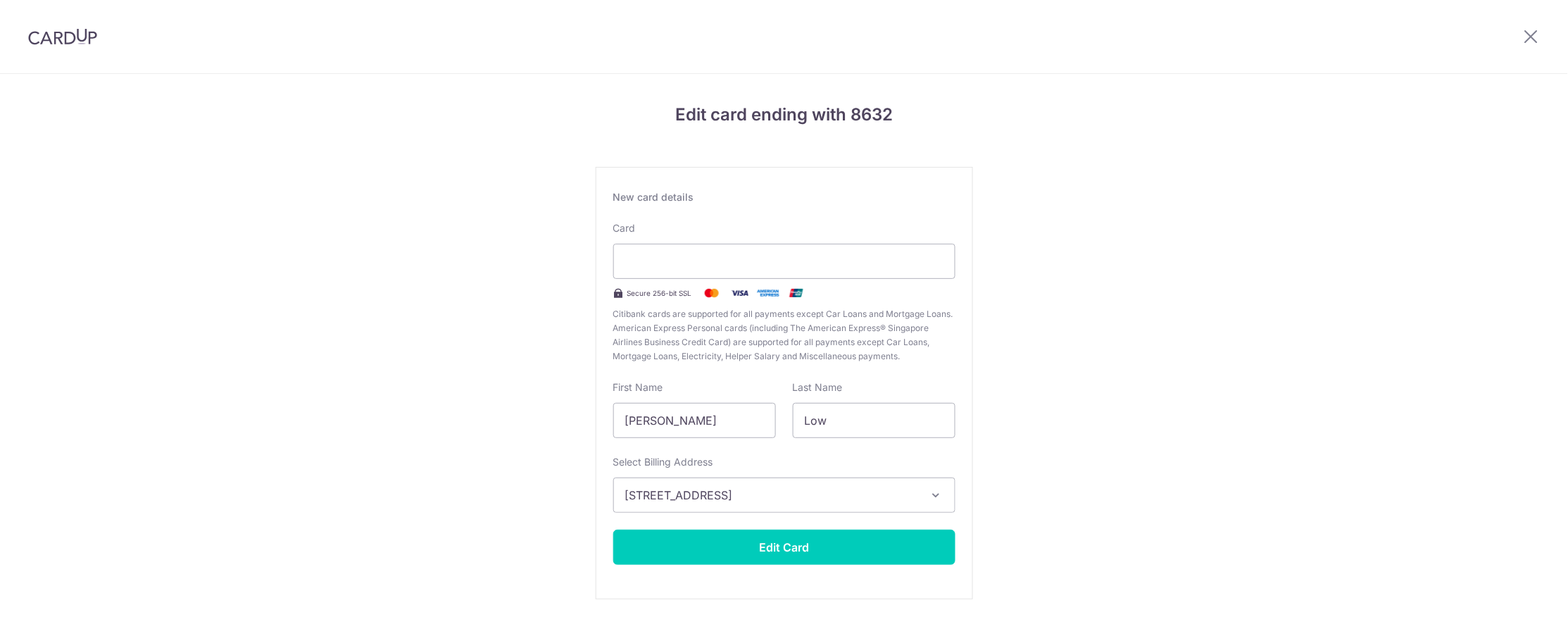
scroll to position [25, 0]
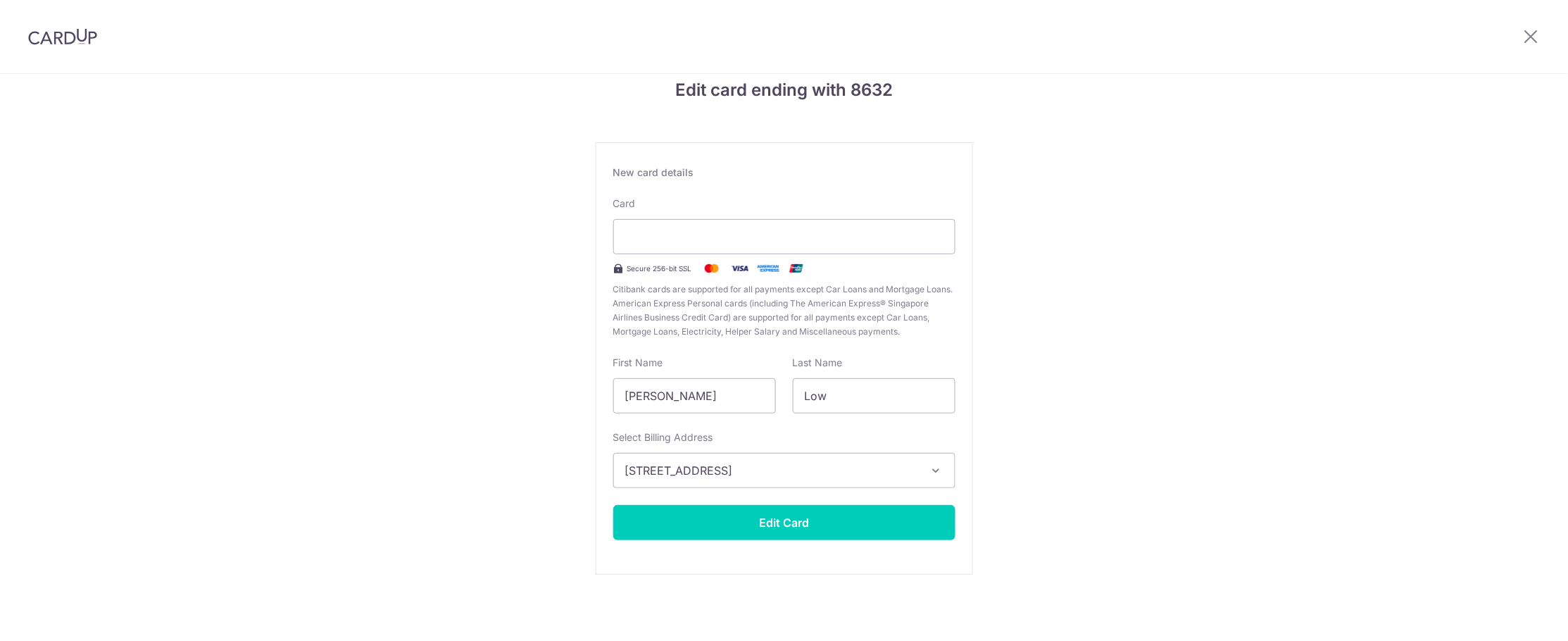
click at [1138, 241] on div "Edit card ending with 8632 New card details Card Secure 256-bit SSL Citibank ca…" at bounding box center [784, 345] width 1568 height 592
click at [1244, 163] on div "Edit card ending with 8632 New card details Card Secure 256-bit SSL Citibank ca…" at bounding box center [784, 345] width 1568 height 592
click at [771, 530] on button "Edit Card" at bounding box center [784, 523] width 342 height 35
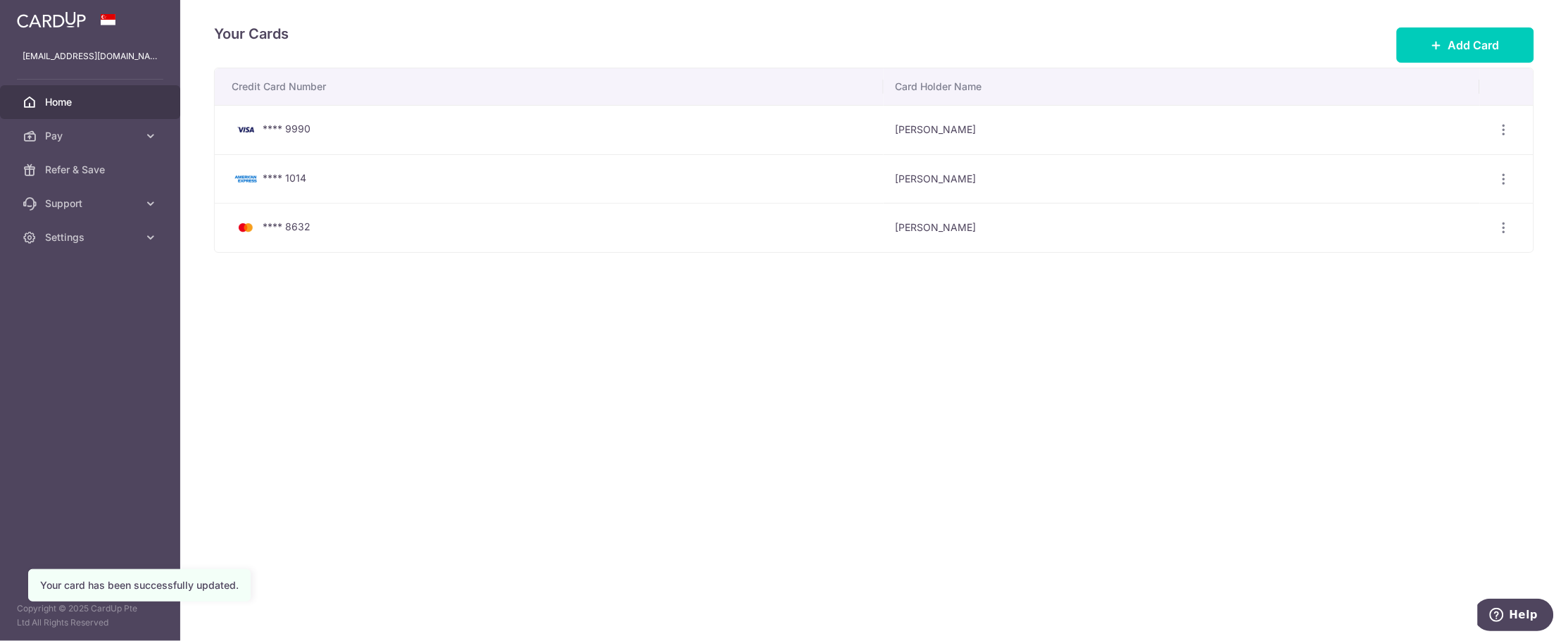
click at [77, 102] on span "Home" at bounding box center [91, 102] width 93 height 14
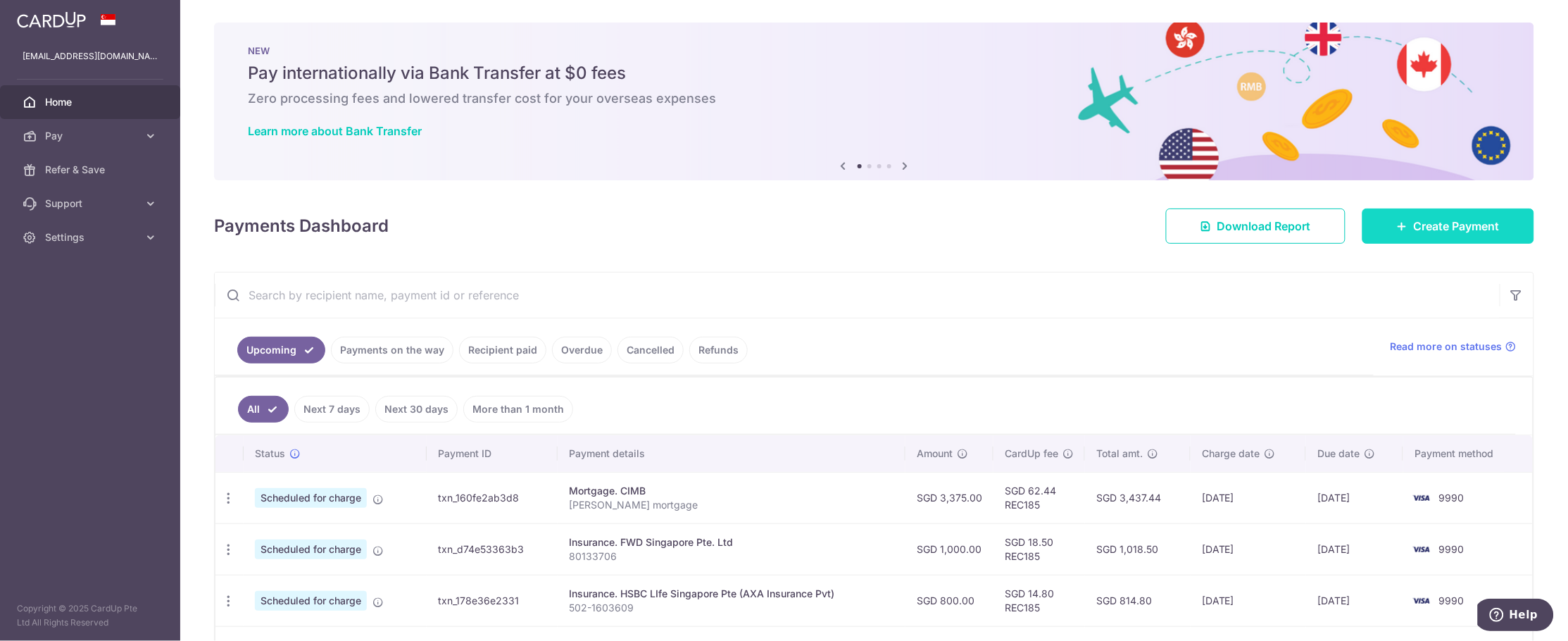
click at [1409, 236] on link "Create Payment" at bounding box center [1447, 226] width 171 height 35
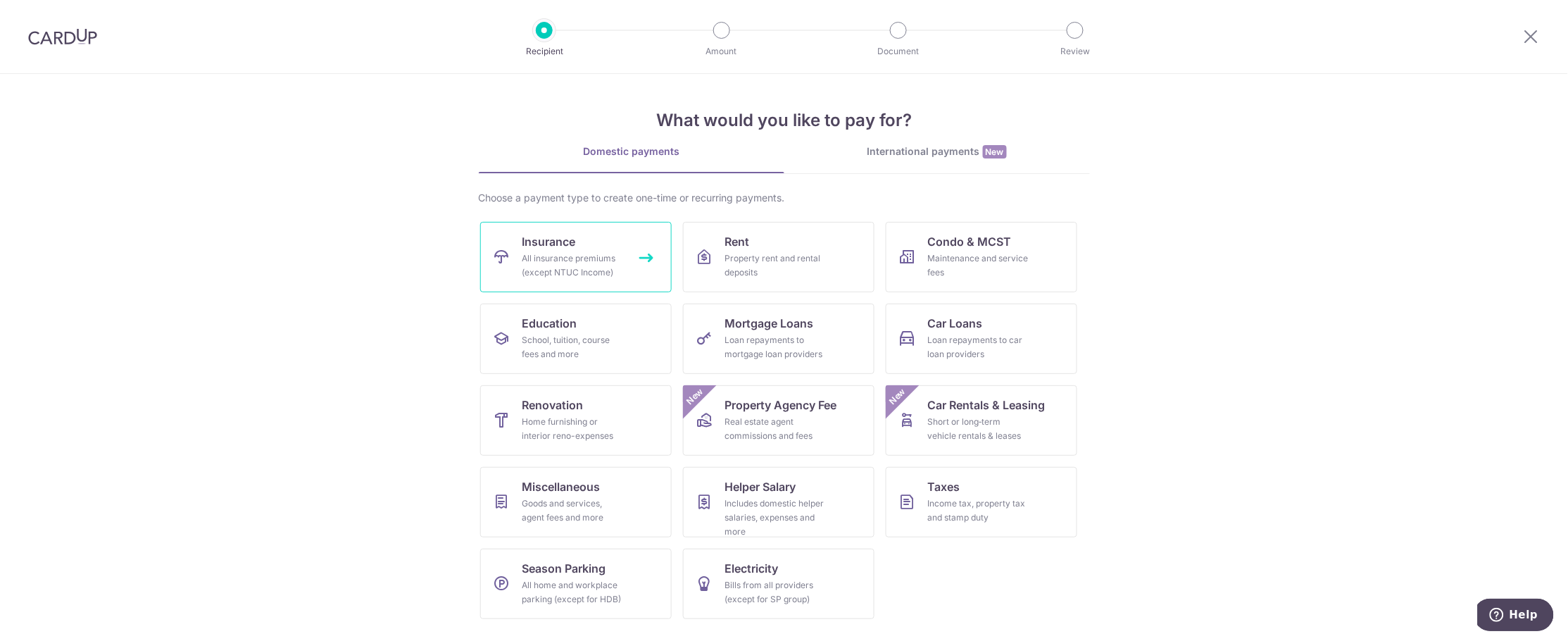
click at [538, 242] on span "Insurance" at bounding box center [549, 241] width 54 height 17
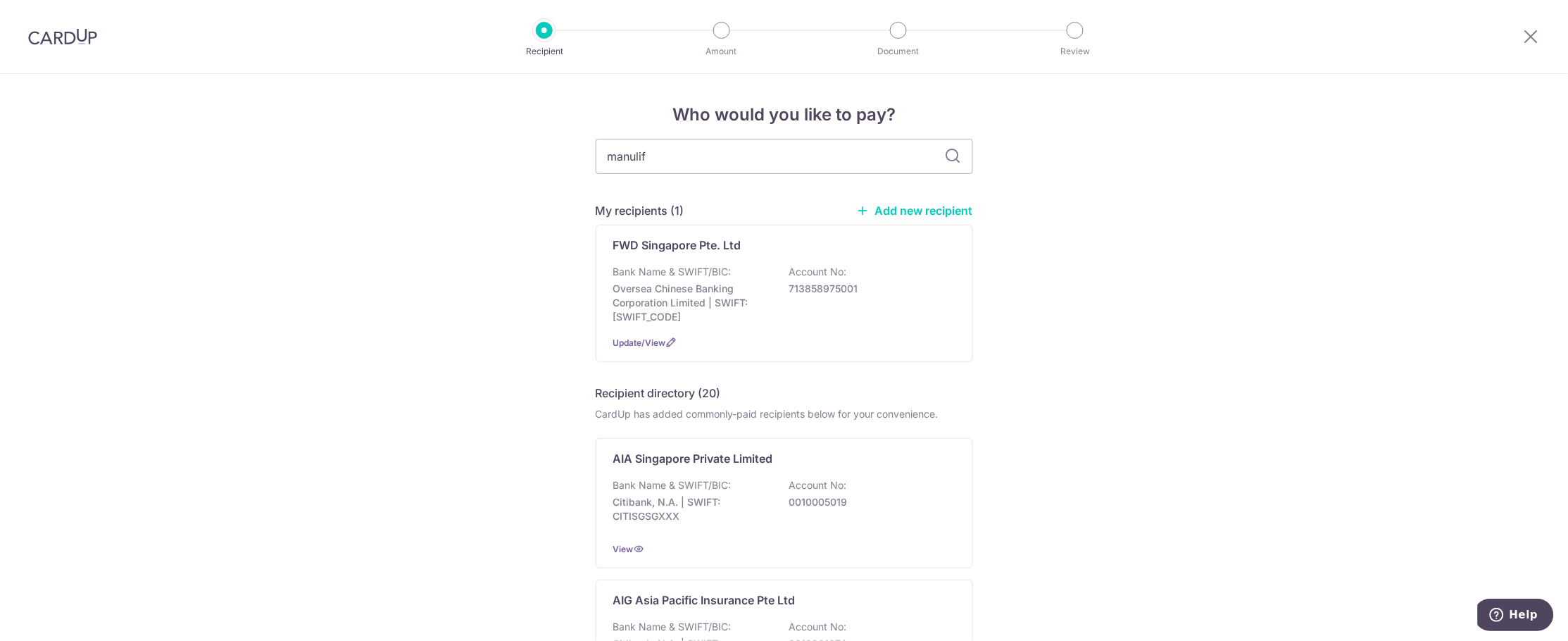
type input "manulife"
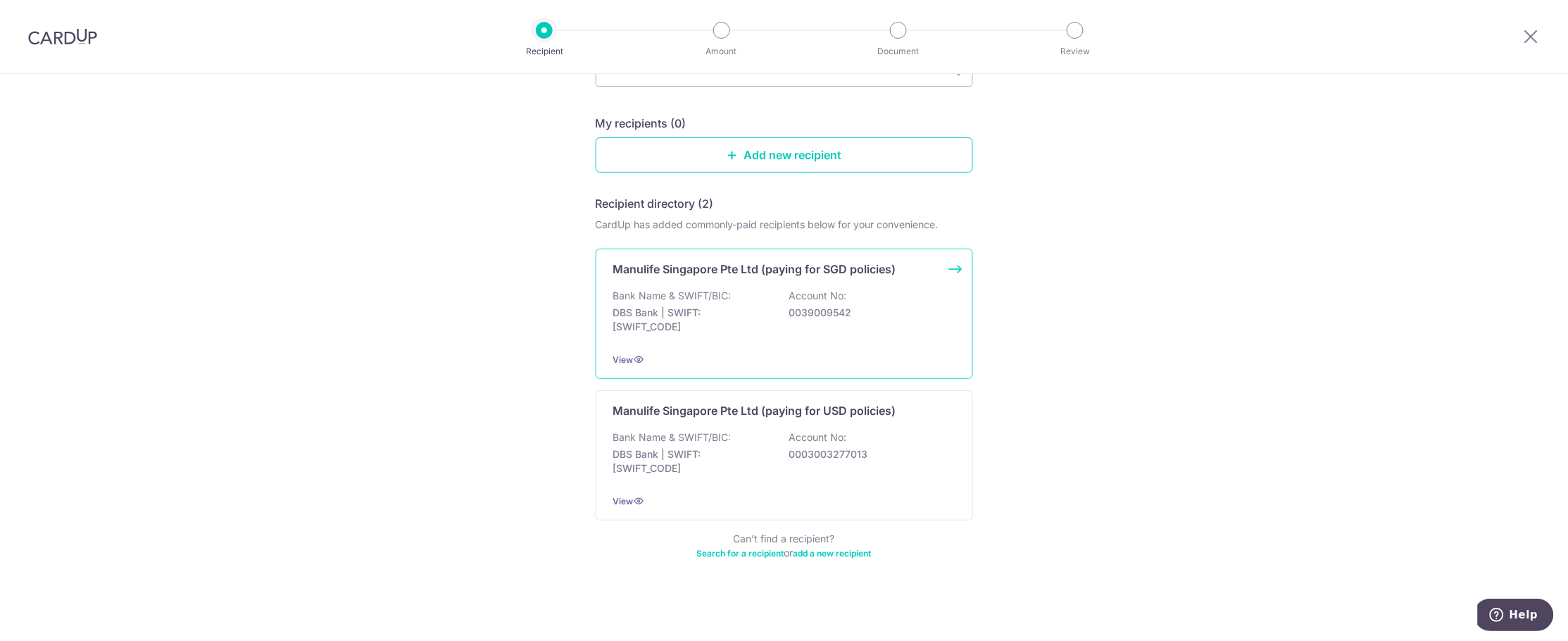
scroll to position [121, 0]
click at [812, 298] on p "Account No:" at bounding box center [818, 293] width 57 height 14
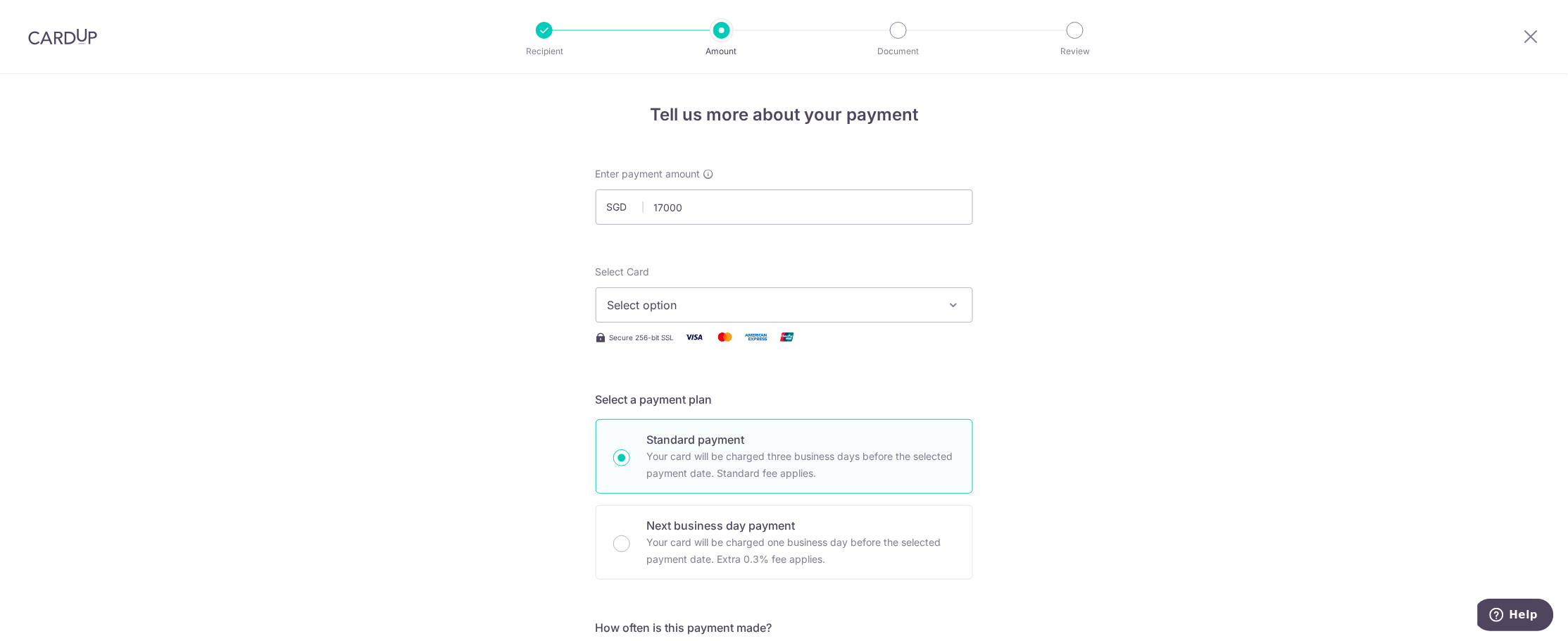
type input "17,000.00"
click at [800, 301] on span "Select option" at bounding box center [772, 305] width 328 height 17
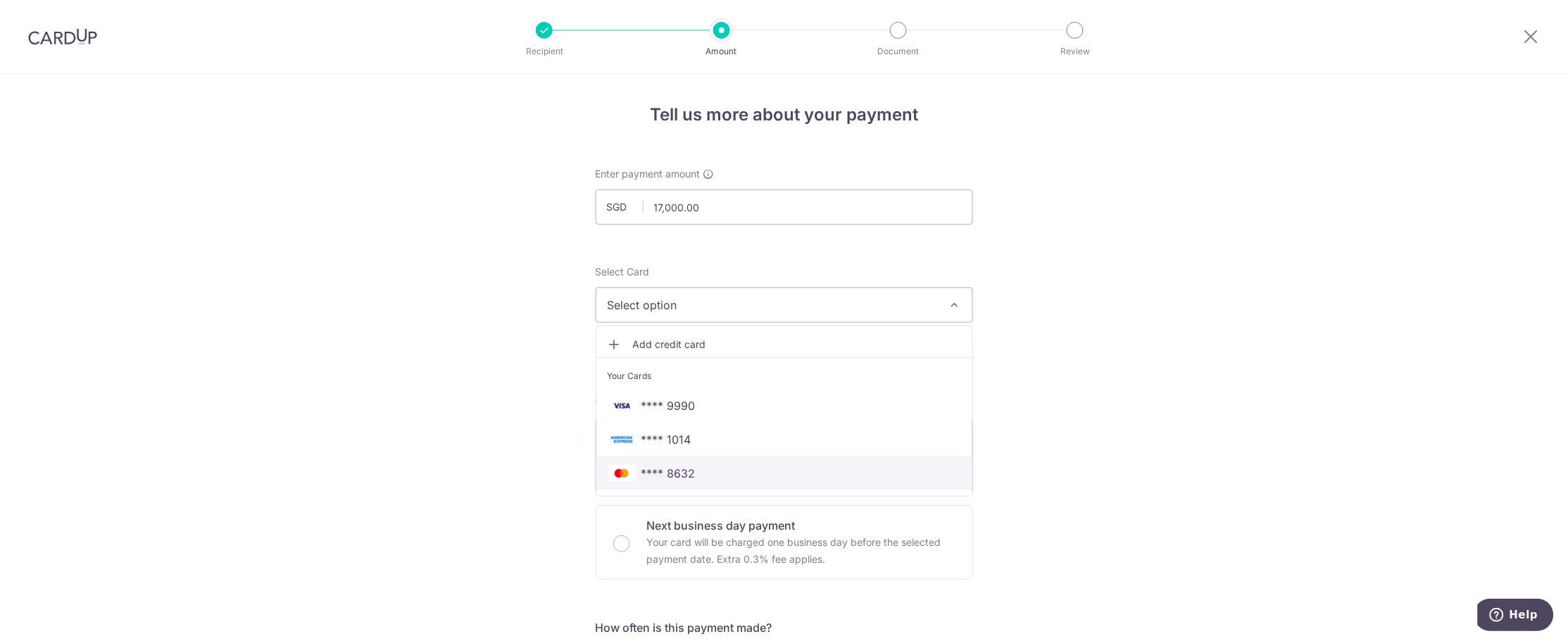
click at [678, 472] on span "**** 8632" at bounding box center [669, 472] width 54 height 17
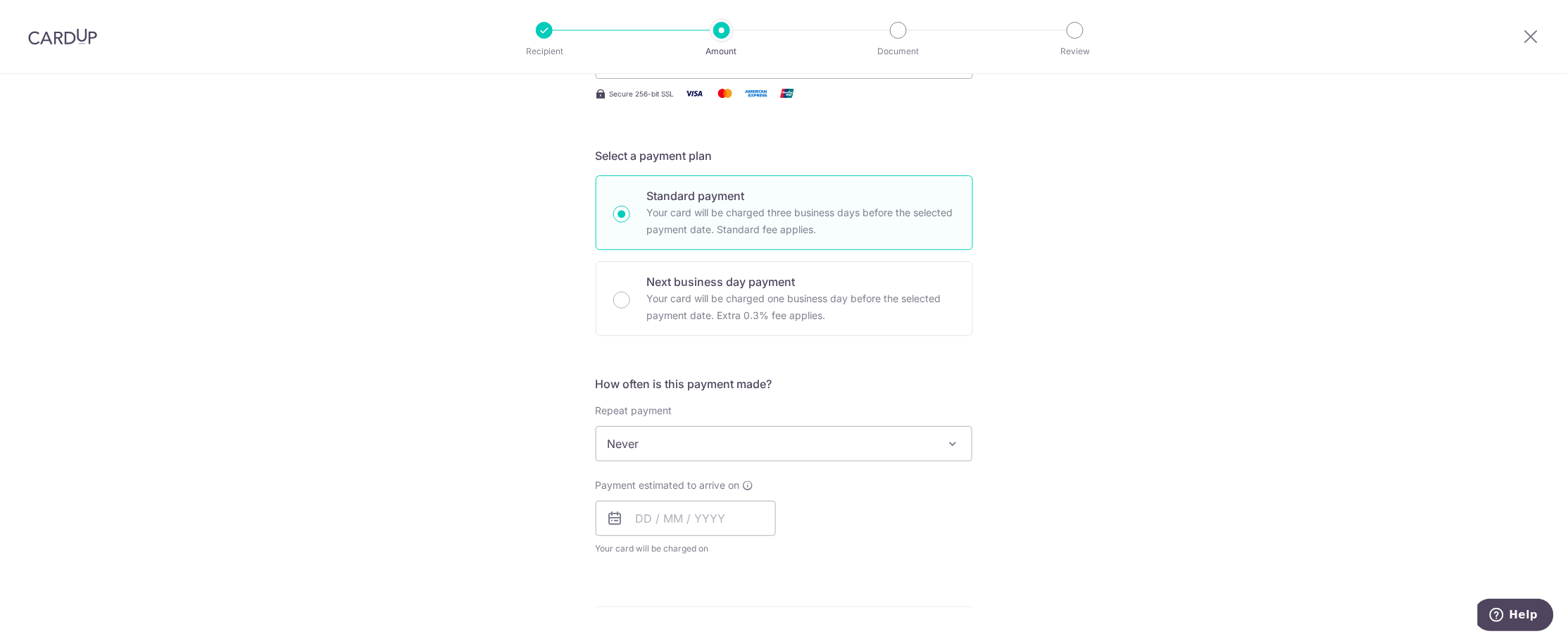
scroll to position [263, 0]
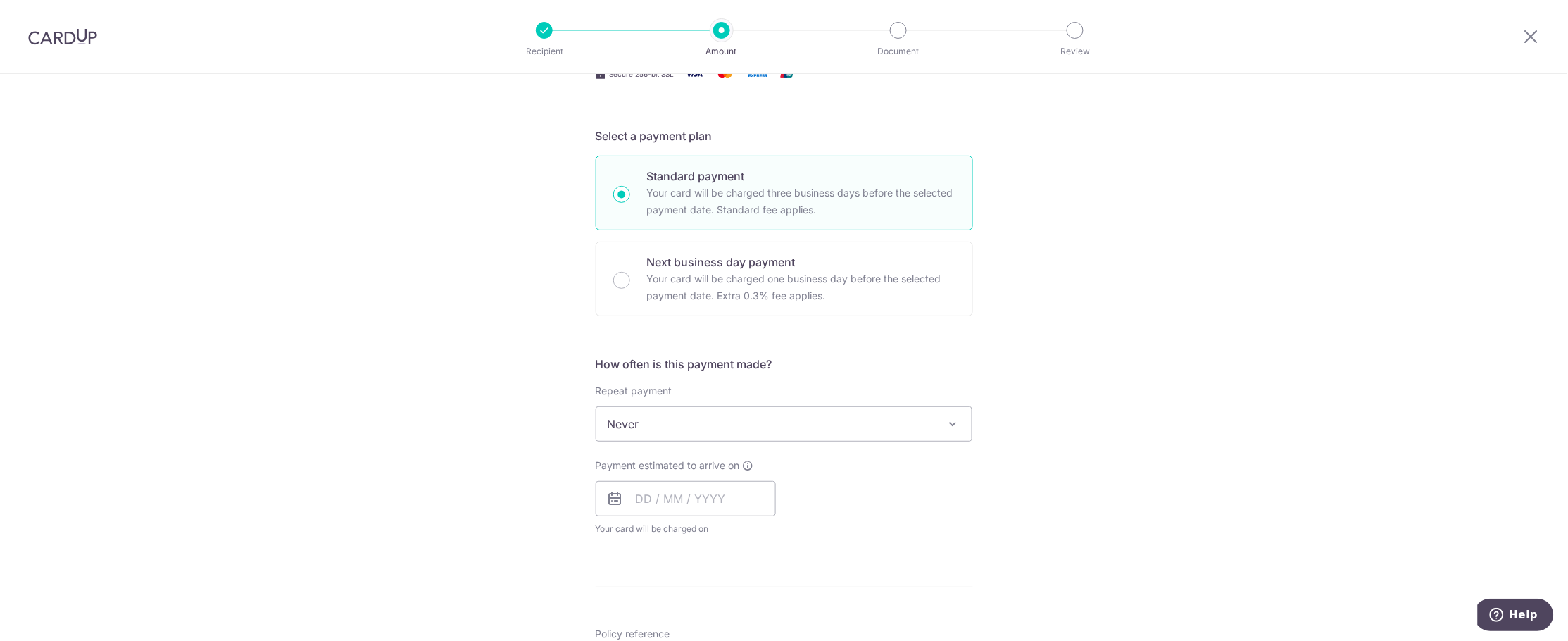
click at [726, 431] on span "Never" at bounding box center [784, 424] width 376 height 34
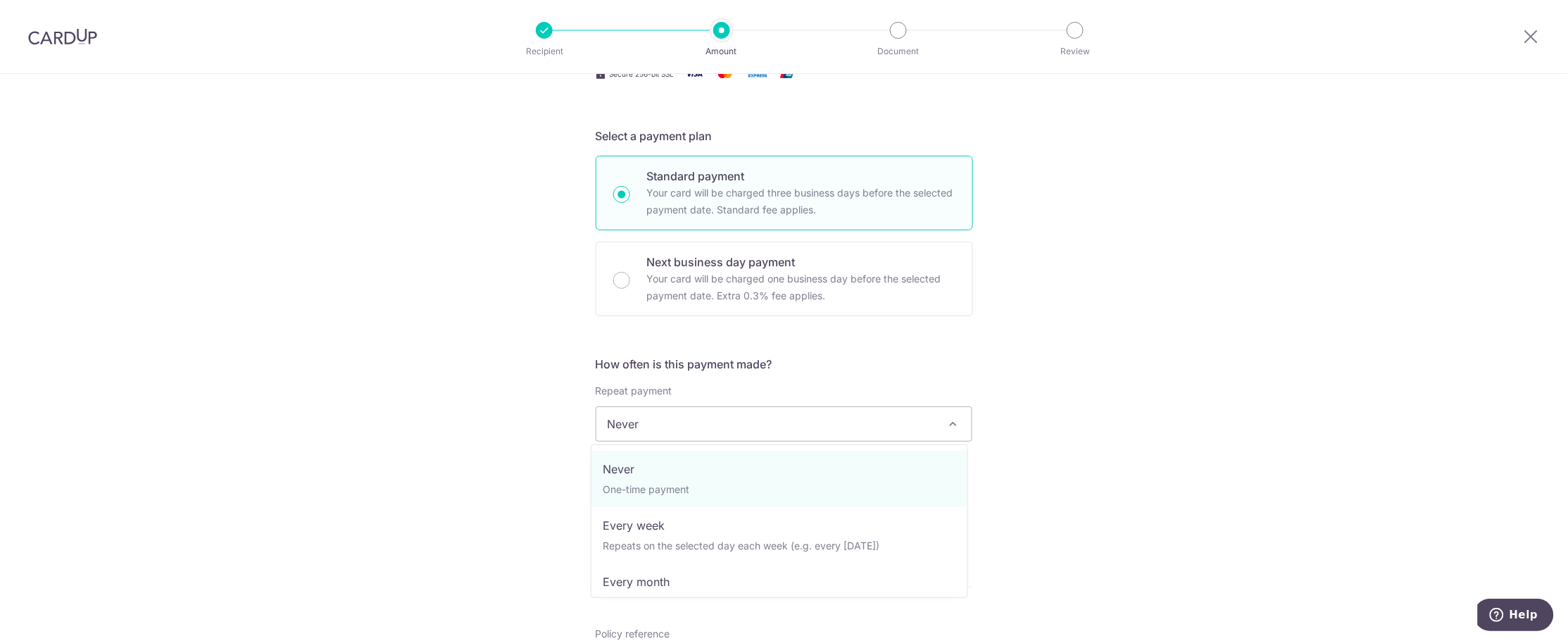
click at [1195, 366] on div "Tell us more about your payment Enter payment amount SGD 17,000.00 17000.00 Sel…" at bounding box center [784, 447] width 1568 height 1274
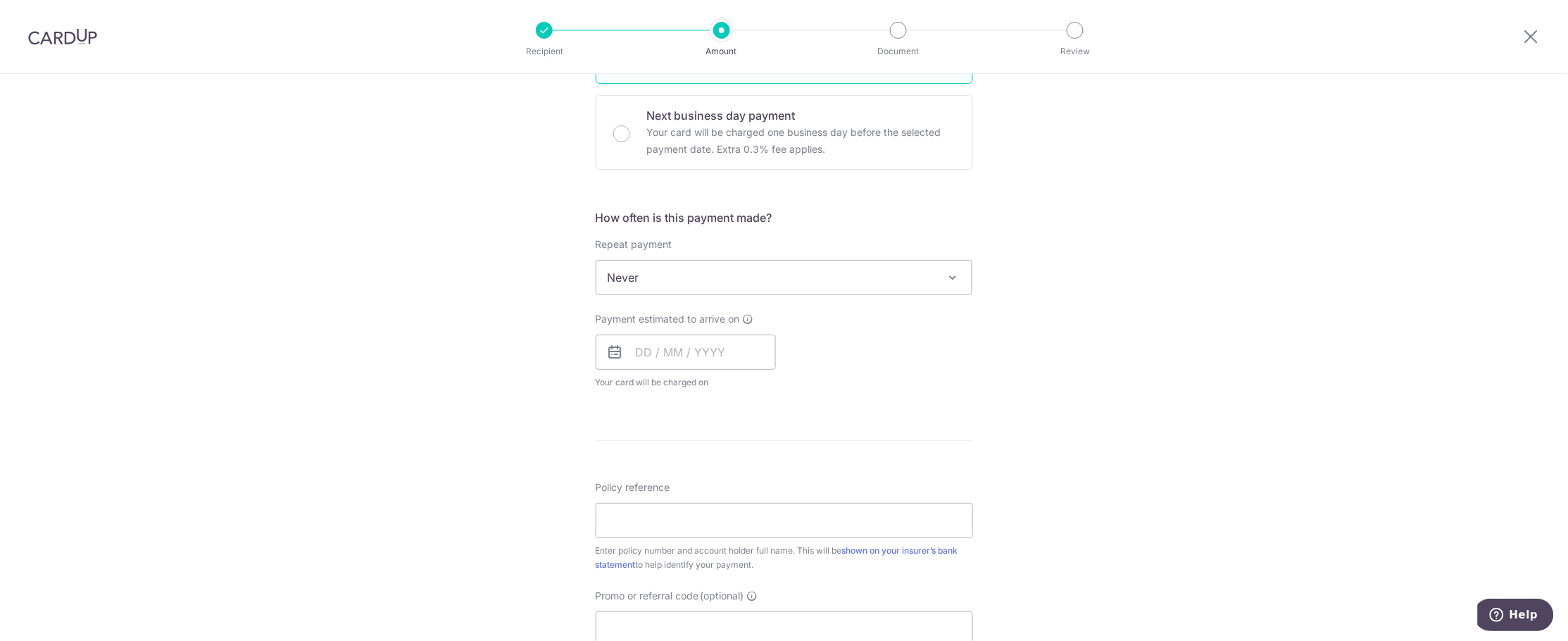
scroll to position [439, 0]
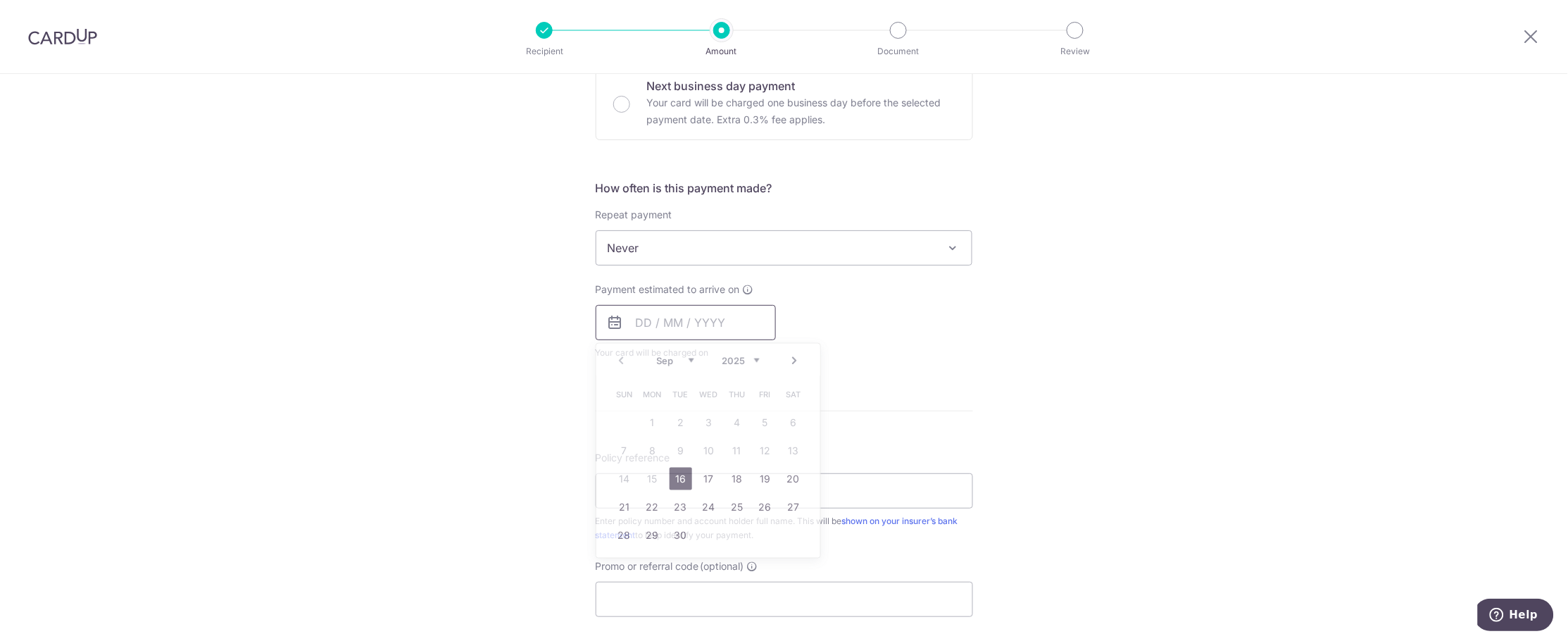
drag, startPoint x: 643, startPoint y: 319, endPoint x: 675, endPoint y: 341, distance: 38.8
click at [643, 319] on input "text" at bounding box center [685, 322] width 180 height 35
drag, startPoint x: 727, startPoint y: 504, endPoint x: 1206, endPoint y: 389, distance: 492.6
click at [727, 504] on link "25" at bounding box center [737, 507] width 23 height 23
type input "[DATE]"
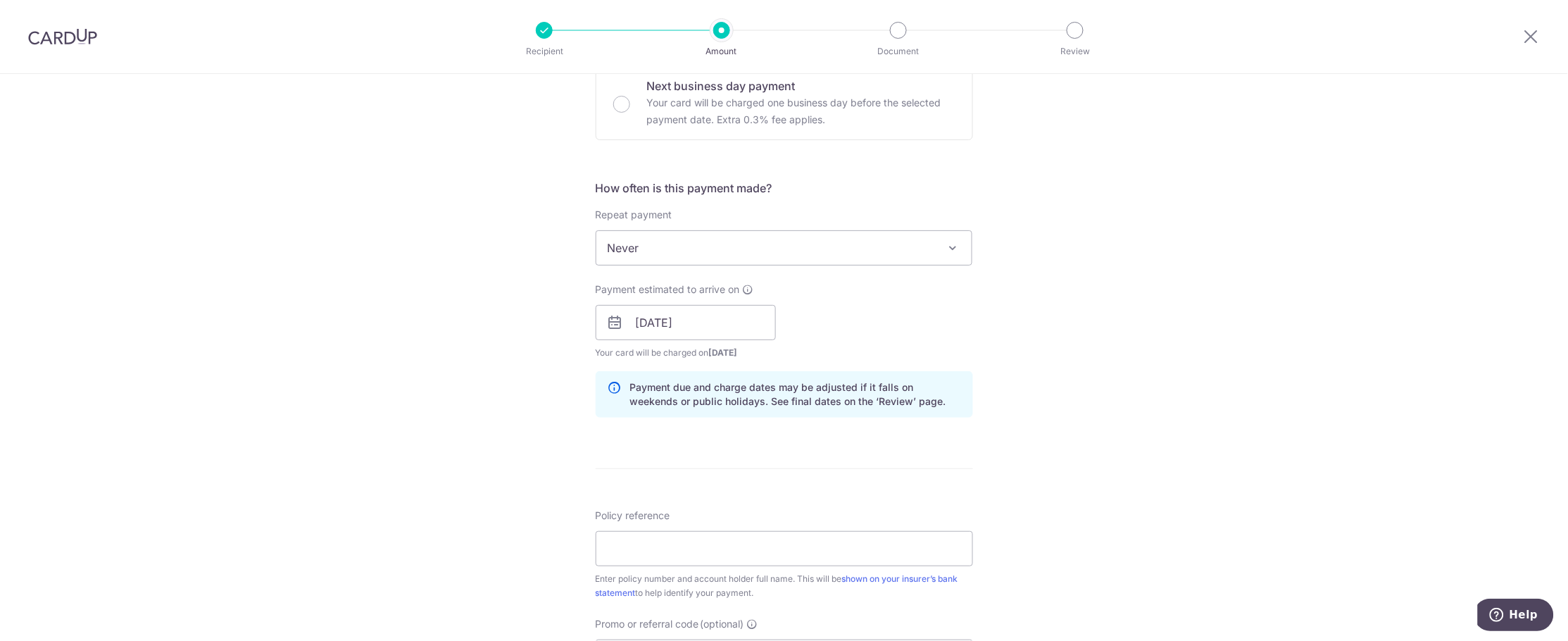
click at [1206, 389] on div "Tell us more about your payment Enter payment amount SGD 17,000.00 17000.00 Sel…" at bounding box center [784, 300] width 1568 height 1331
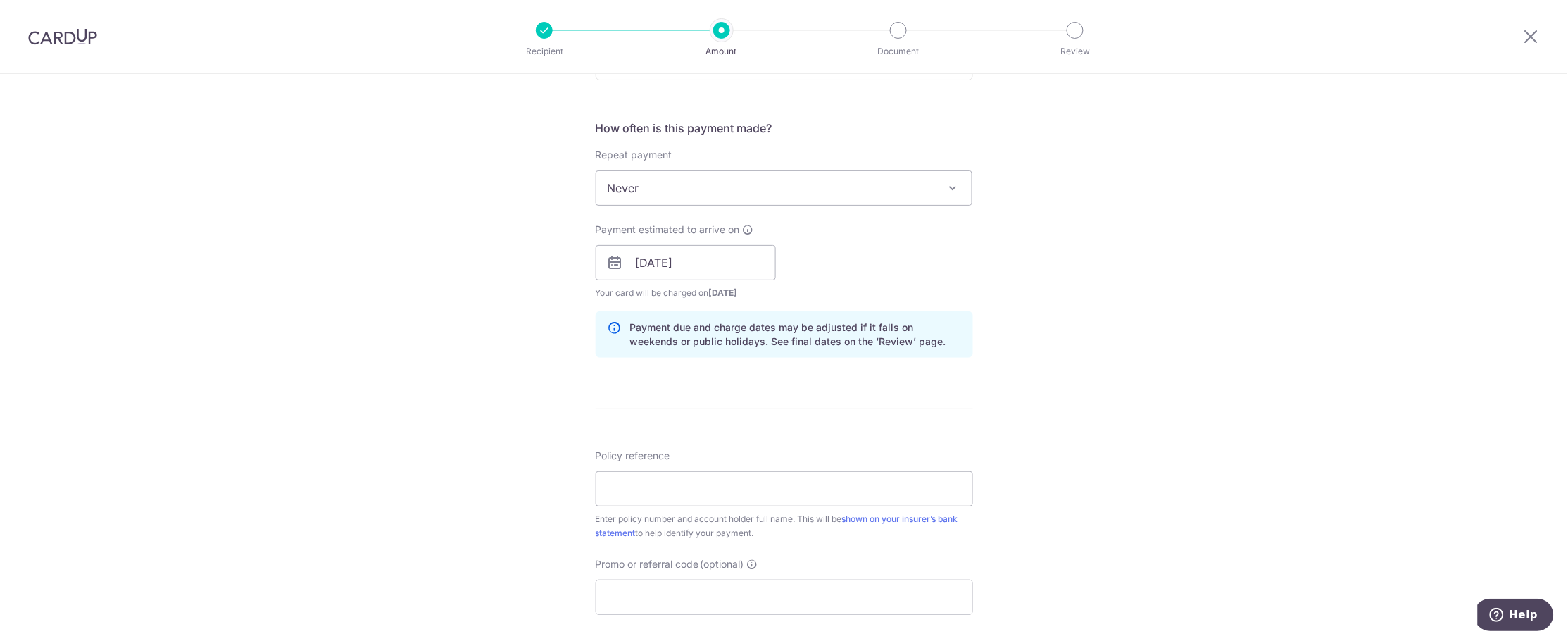
scroll to position [615, 0]
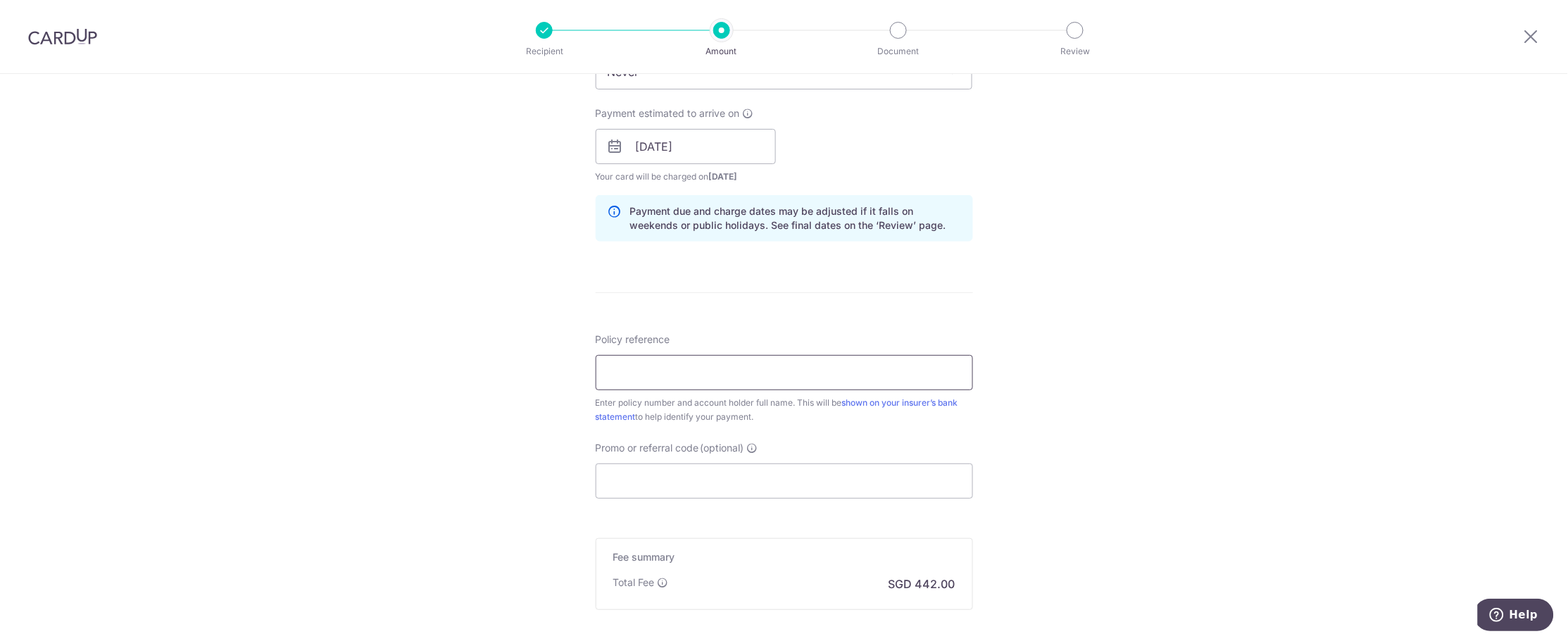
click at [753, 380] on input "Policy reference" at bounding box center [784, 372] width 377 height 35
type input "2451423556"
click at [665, 481] on input "Promo or referral code (optional)" at bounding box center [784, 481] width 377 height 35
paste input "OCBC90NMC"
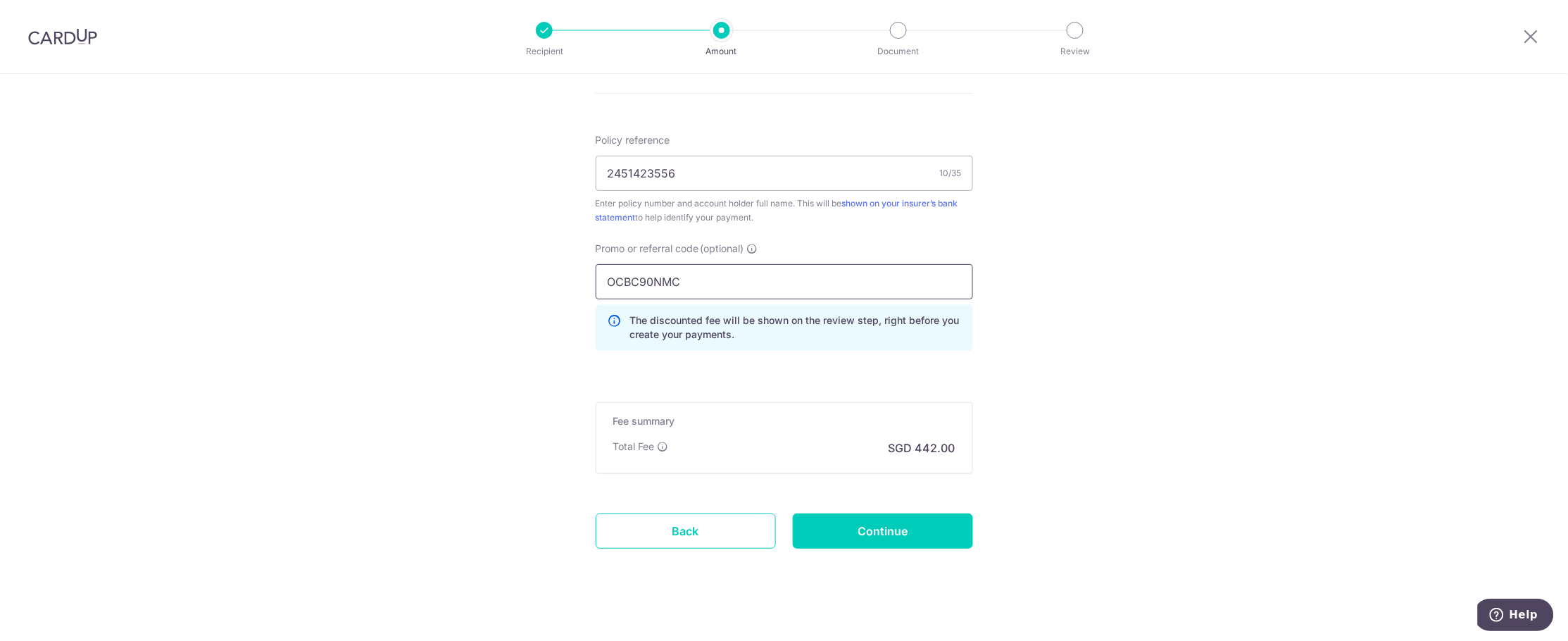
scroll to position [829, 0]
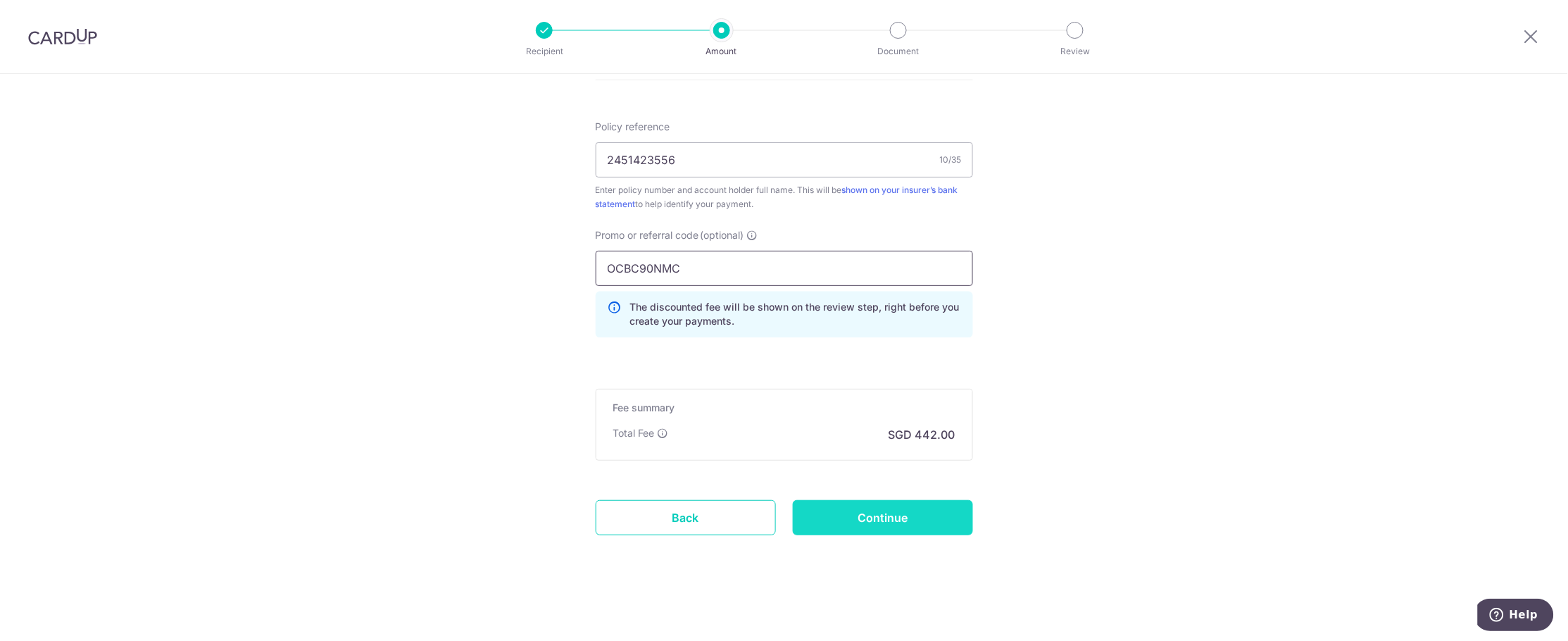
type input "OCBC90NMC"
click at [881, 517] on input "Continue" at bounding box center [882, 517] width 180 height 35
type input "Create Schedule"
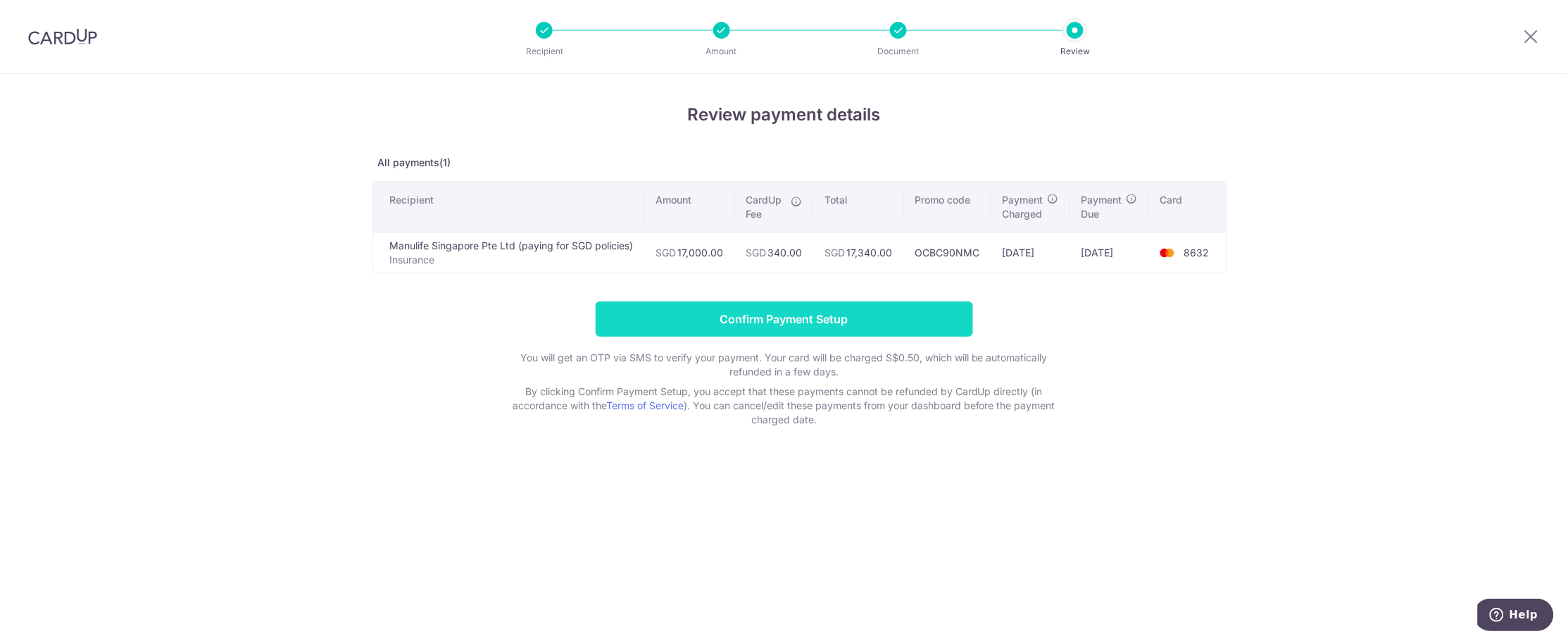
click at [795, 321] on input "Confirm Payment Setup" at bounding box center [784, 319] width 377 height 35
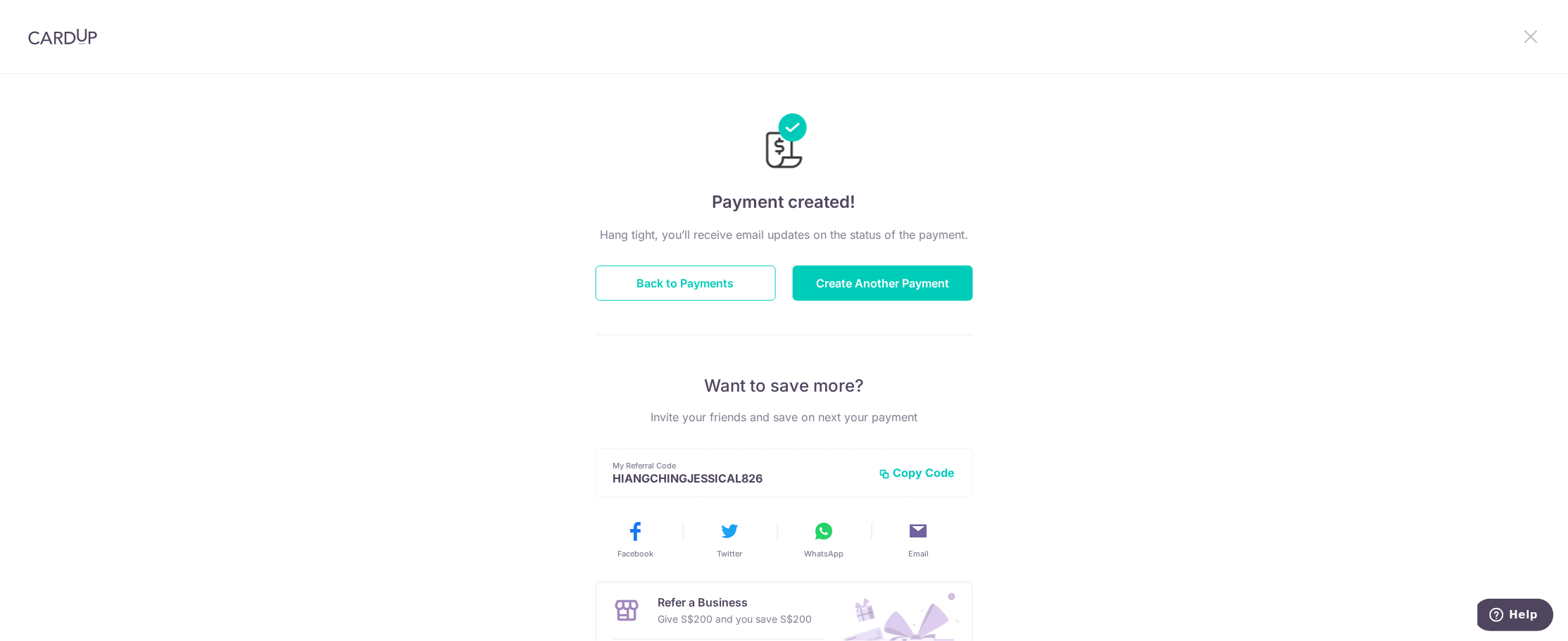
click at [1532, 38] on icon at bounding box center [1531, 36] width 17 height 18
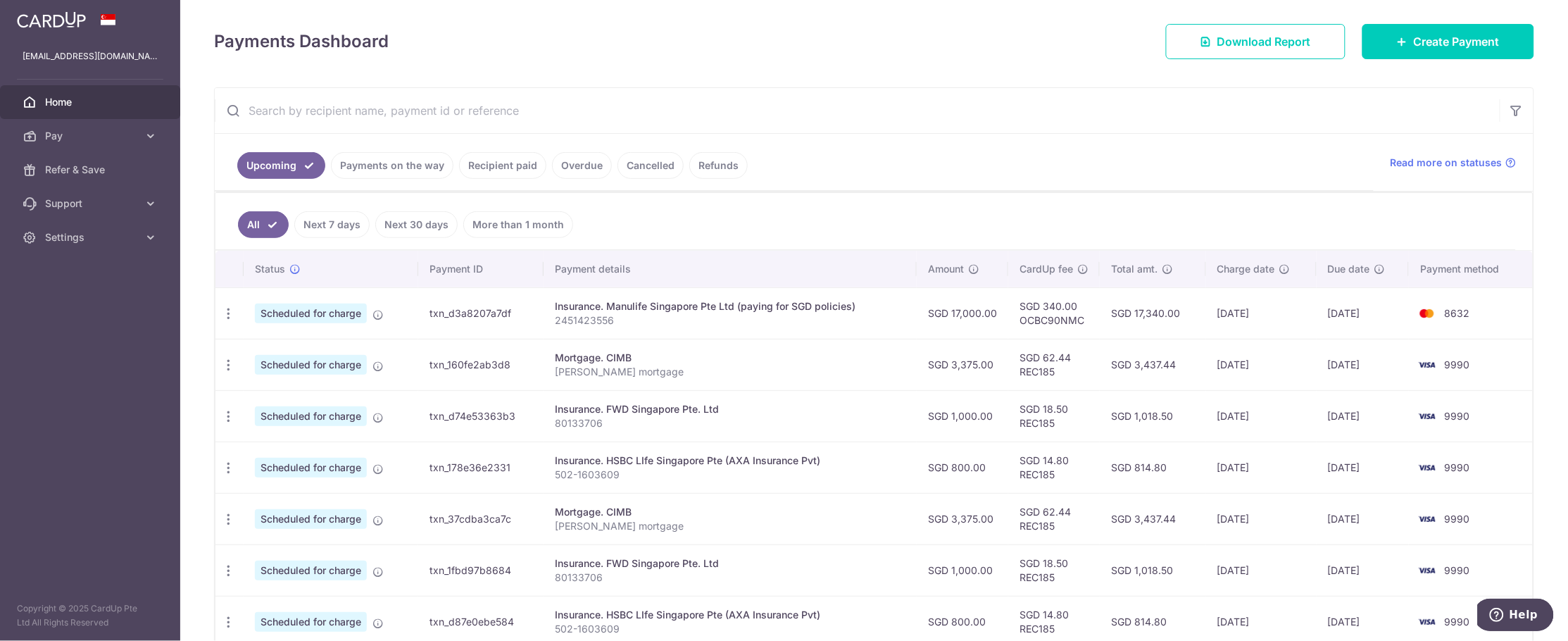
scroll to position [175, 0]
